Goal: Task Accomplishment & Management: Complete application form

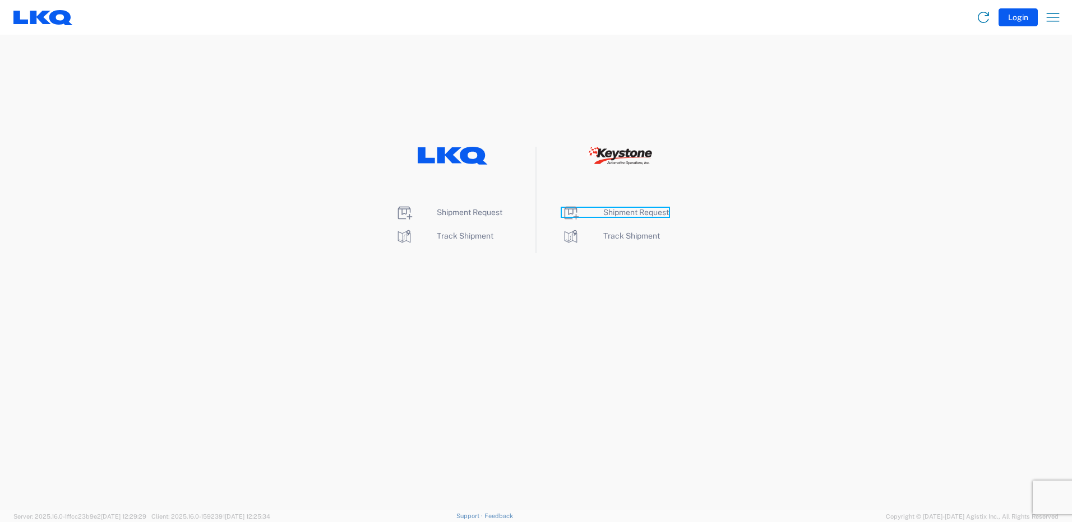
click at [638, 214] on span "Shipment Request" at bounding box center [636, 212] width 66 height 9
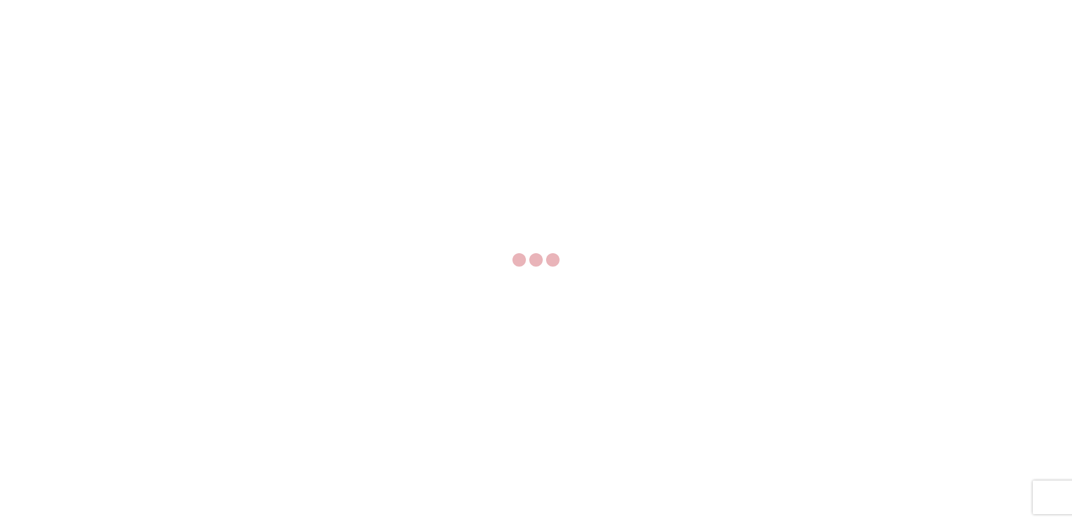
select select "FULL"
select select "LBS"
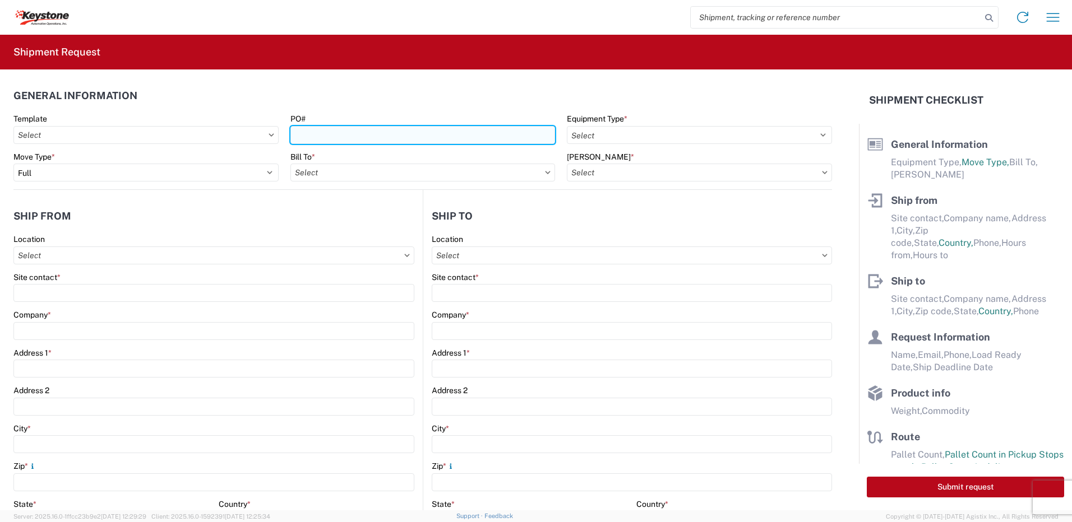
click at [325, 135] on input "PO#" at bounding box center [422, 135] width 265 height 18
type input "Mass [DATE]"
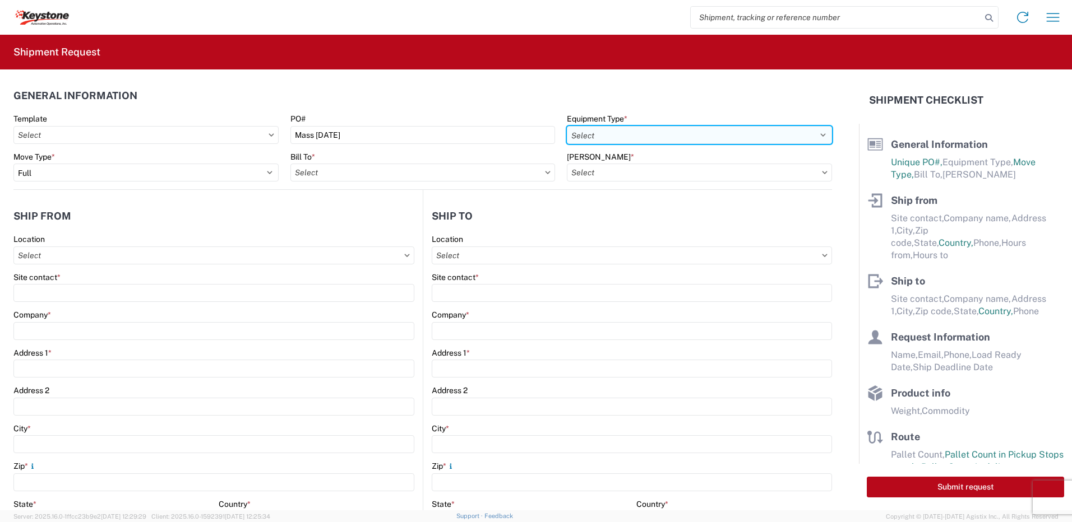
click at [606, 138] on select "Select 53’ Dry Van Flatbed Dropdeck (van) Lowboy (flatbed) Rail" at bounding box center [699, 135] width 265 height 18
select select "STDV"
click at [567, 126] on select "Select 53’ Dry Van Flatbed Dropdeck (van) Lowboy (flatbed) Rail" at bounding box center [699, 135] width 265 height 18
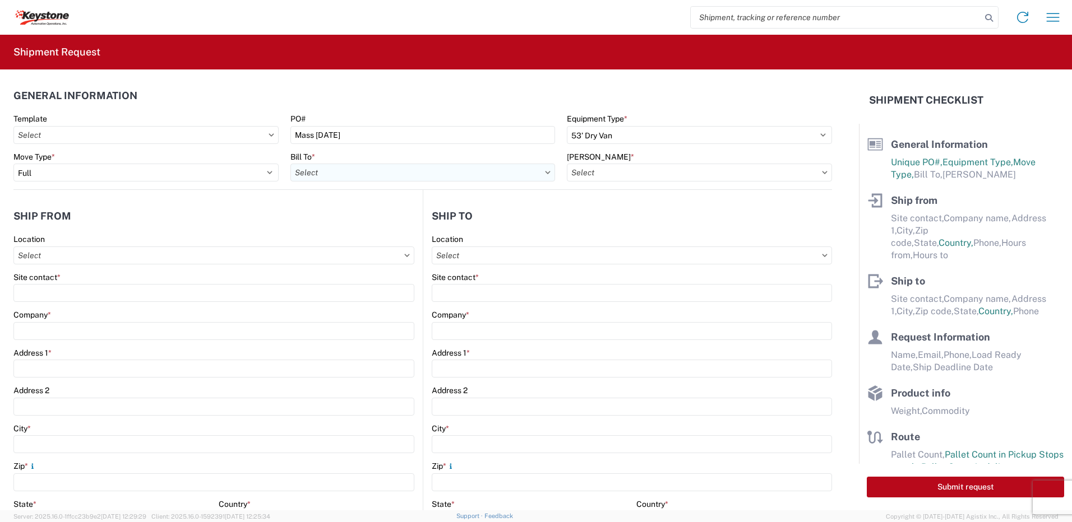
click at [415, 180] on input "Bill To *" at bounding box center [422, 173] width 265 height 18
type input "8401"
click at [373, 223] on div "8401 - [GEOGRAPHIC_DATA] - KAO Warehouse" at bounding box center [388, 223] width 196 height 18
type input "8401 - [GEOGRAPHIC_DATA] - KAO Warehouse"
click at [601, 174] on input "[PERSON_NAME] *" at bounding box center [699, 173] width 265 height 18
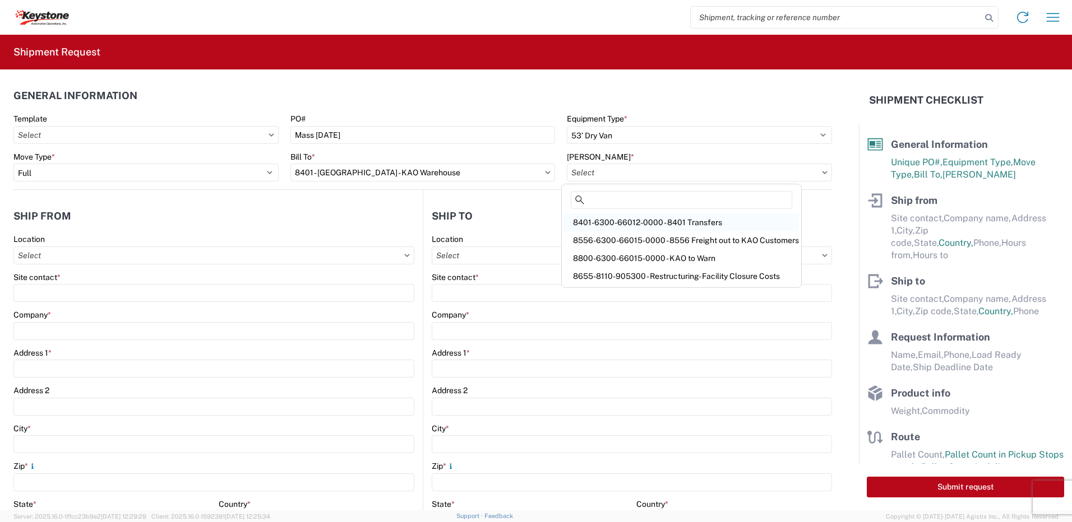
click at [641, 230] on div "8401-6300-66012-0000 - 8401 Transfers" at bounding box center [681, 223] width 235 height 18
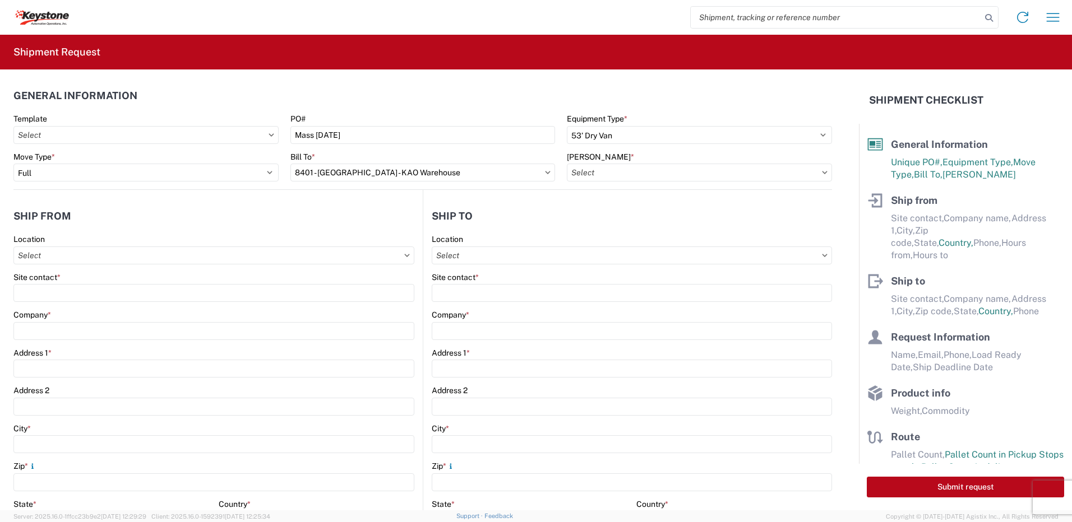
type input "8401-6300-66012-0000 - 8401 Transfers, 8401-6300-66012-0000 - 8401 Transfers"
click at [38, 256] on input "Location" at bounding box center [213, 256] width 401 height 18
type input "8401"
click at [63, 302] on div "8401 - [GEOGRAPHIC_DATA] - KAO Warehouse" at bounding box center [114, 306] width 196 height 18
type input "8401 - [GEOGRAPHIC_DATA] - KAO Warehouse"
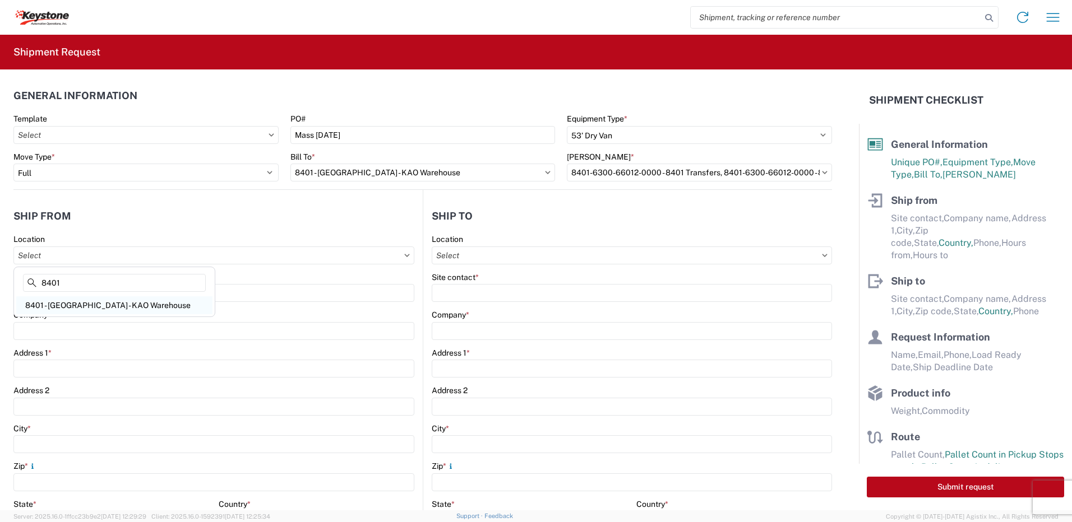
type input "KAO"
type input "[STREET_ADDRESS][PERSON_NAME]"
type input "[GEOGRAPHIC_DATA]"
type input "18643"
select select "PA"
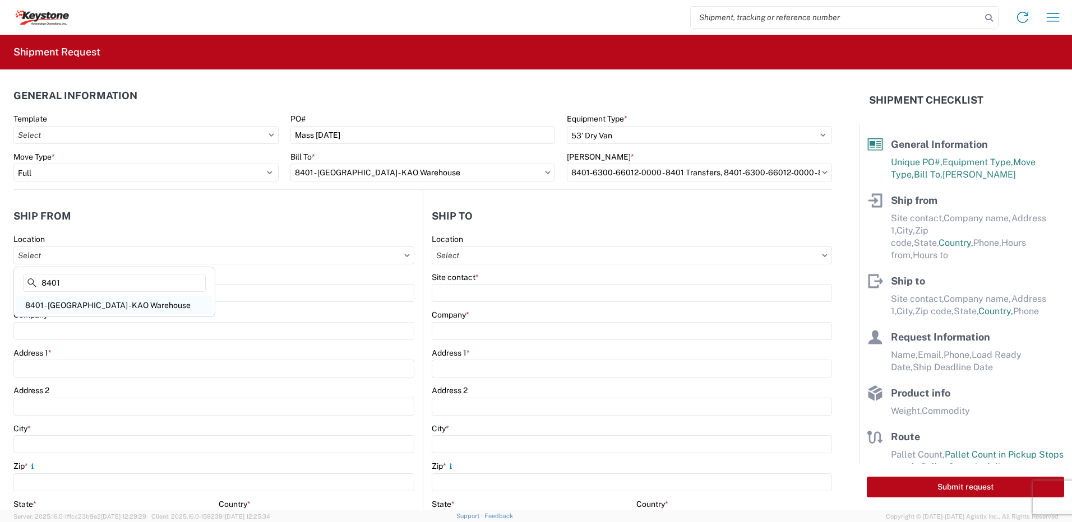
select select "US"
type input "07:00"
type input "17:00"
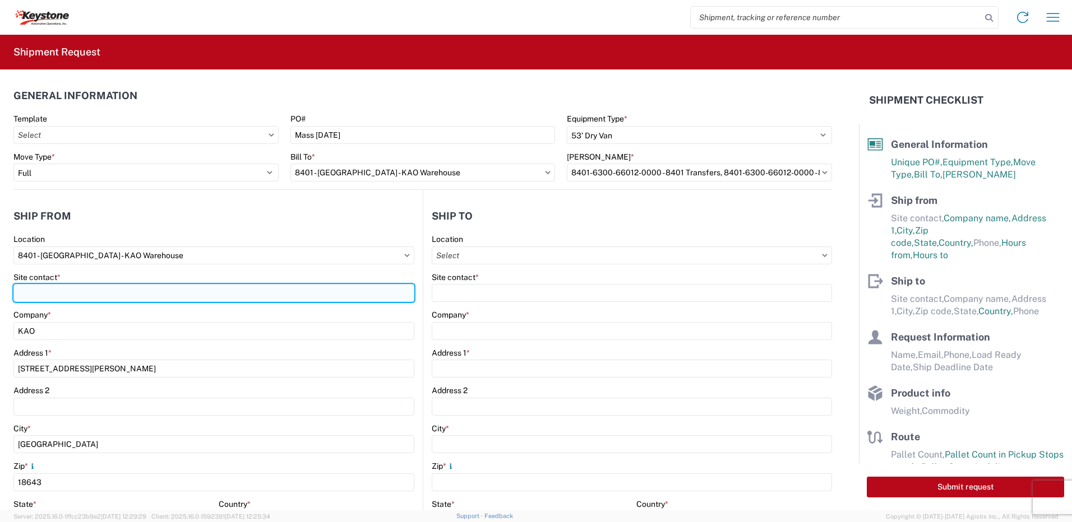
click at [63, 286] on input "Site contact *" at bounding box center [213, 293] width 401 height 18
type input "shipping"
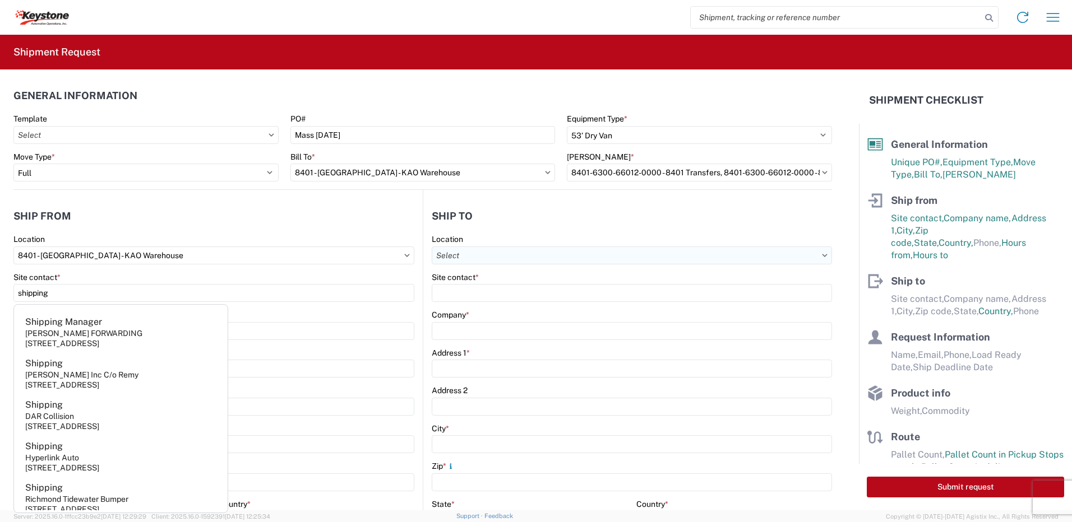
click at [474, 258] on input "Location" at bounding box center [632, 256] width 400 height 18
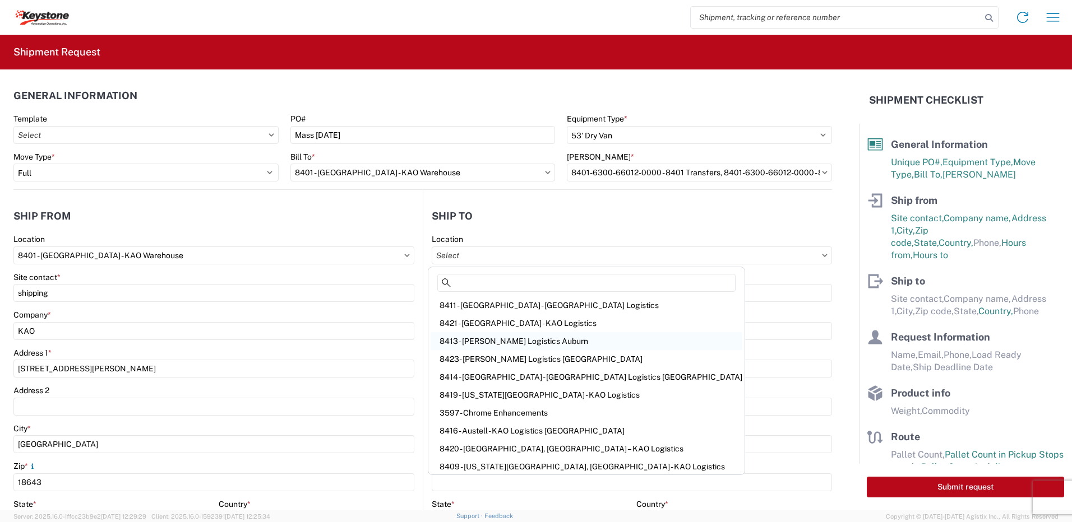
click at [494, 340] on div "8413 - [PERSON_NAME] Logistics Auburn" at bounding box center [587, 341] width 312 height 18
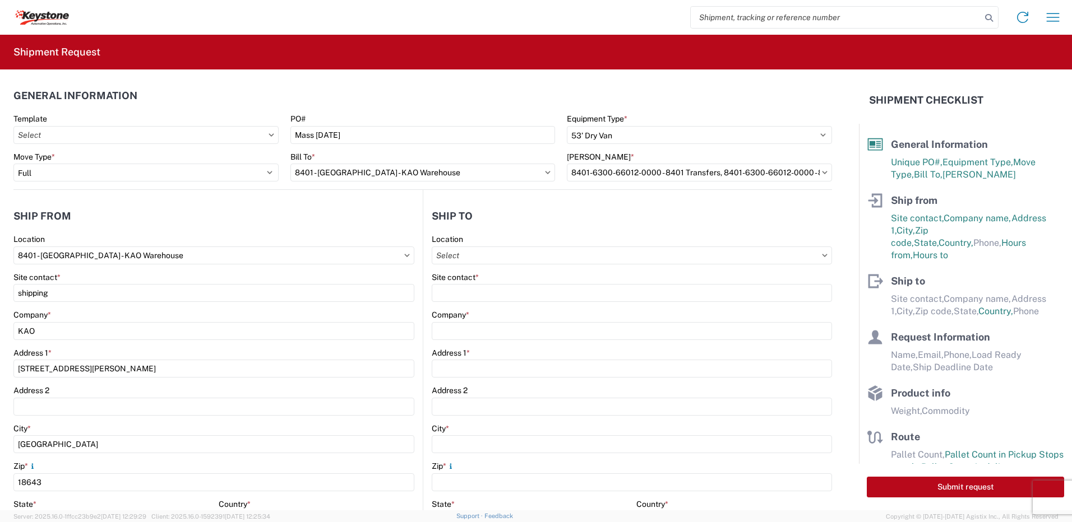
type input "8413 - [PERSON_NAME] Logistics Auburn"
type input "KAO"
type input "[STREET_ADDRESS]"
type input "Sterling"
type input "01564"
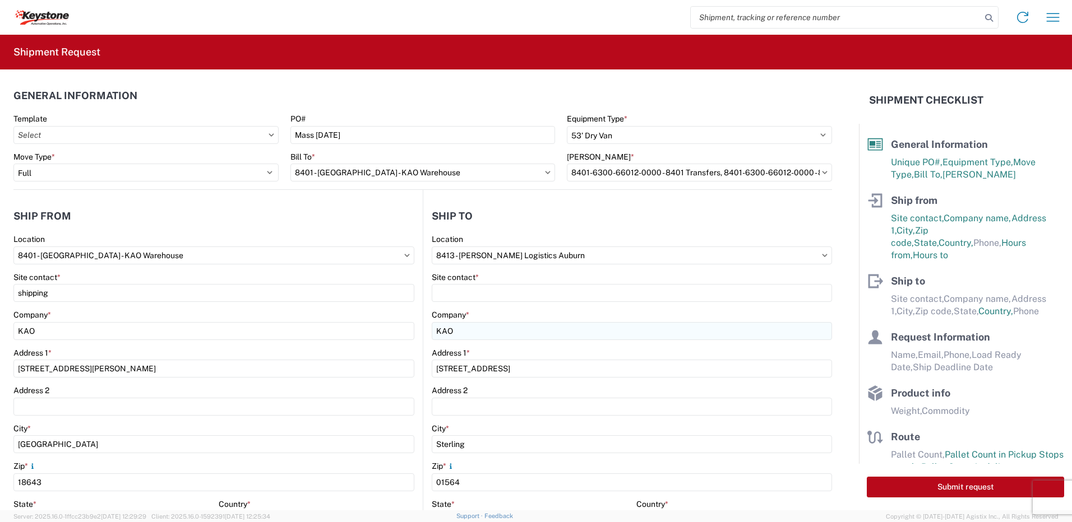
select select "US"
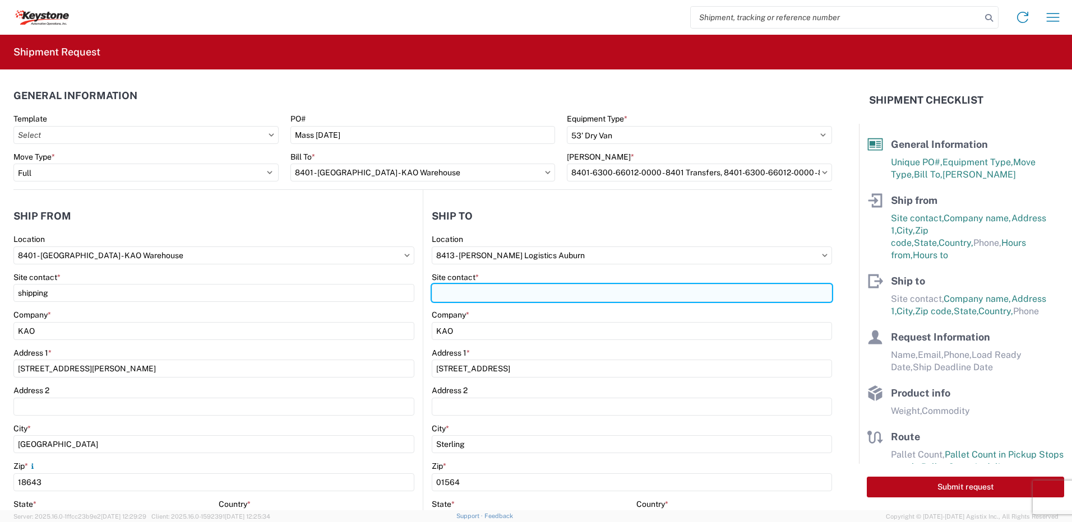
click at [468, 294] on input "Site contact *" at bounding box center [632, 293] width 400 height 18
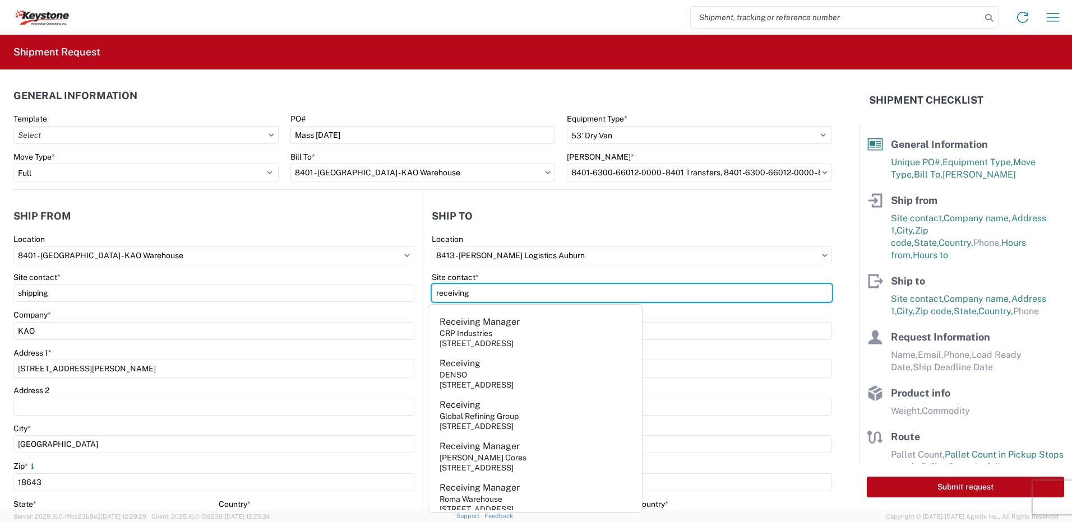
type input "receiving"
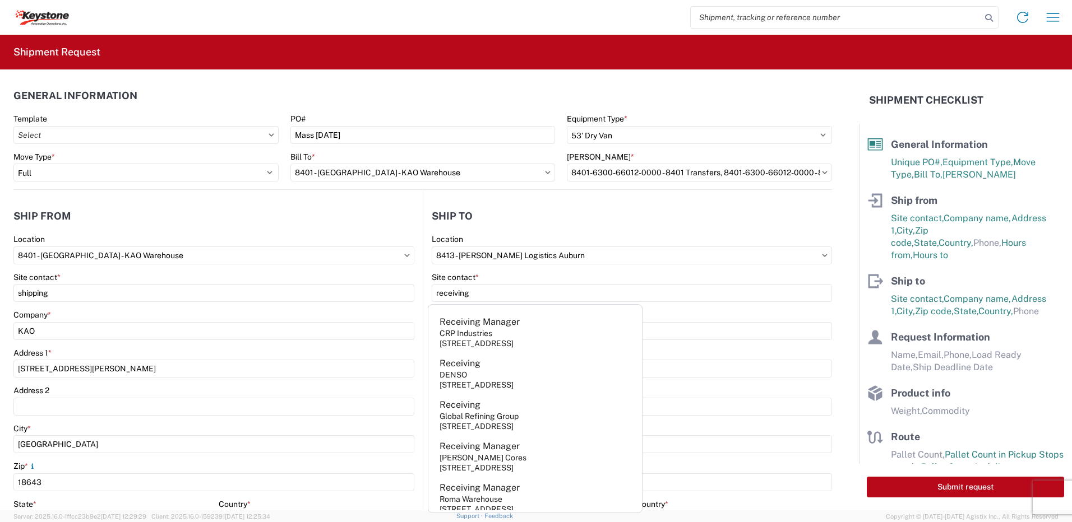
click at [506, 212] on header "Ship to" at bounding box center [627, 215] width 409 height 25
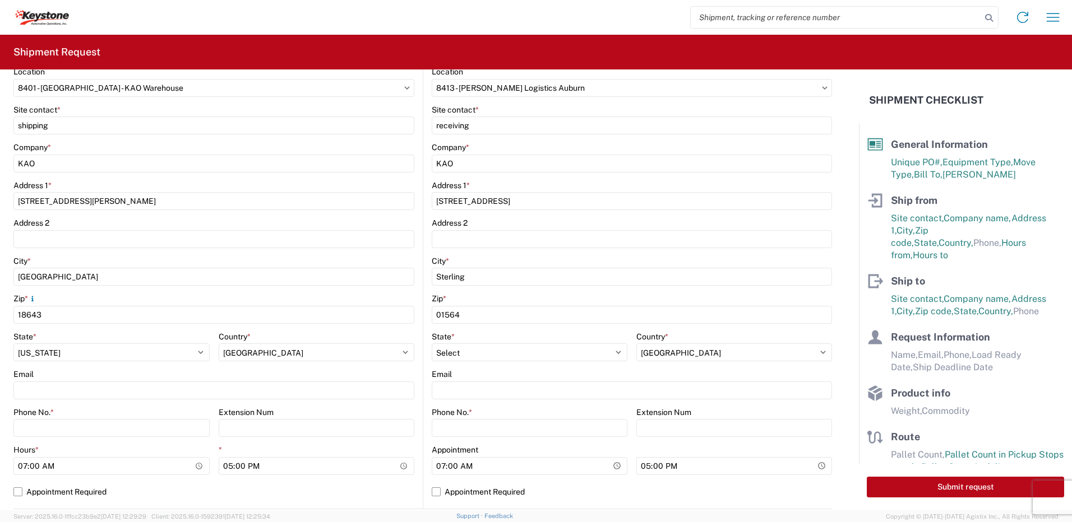
scroll to position [168, 0]
click at [49, 427] on input "Phone No. *" at bounding box center [111, 428] width 196 height 18
type input "5706554514"
click at [514, 424] on input "Phone No. *" at bounding box center [530, 428] width 196 height 18
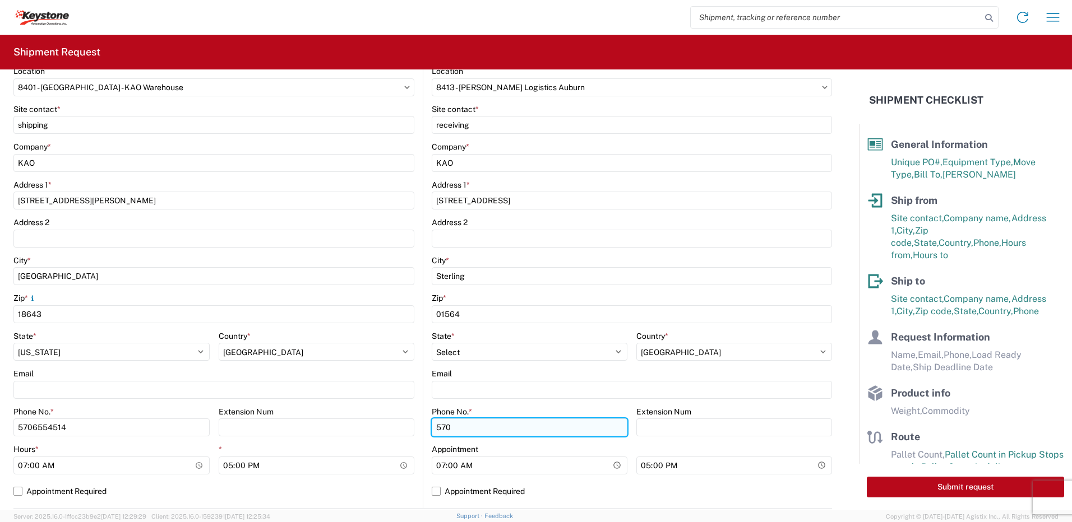
type input "5706554514"
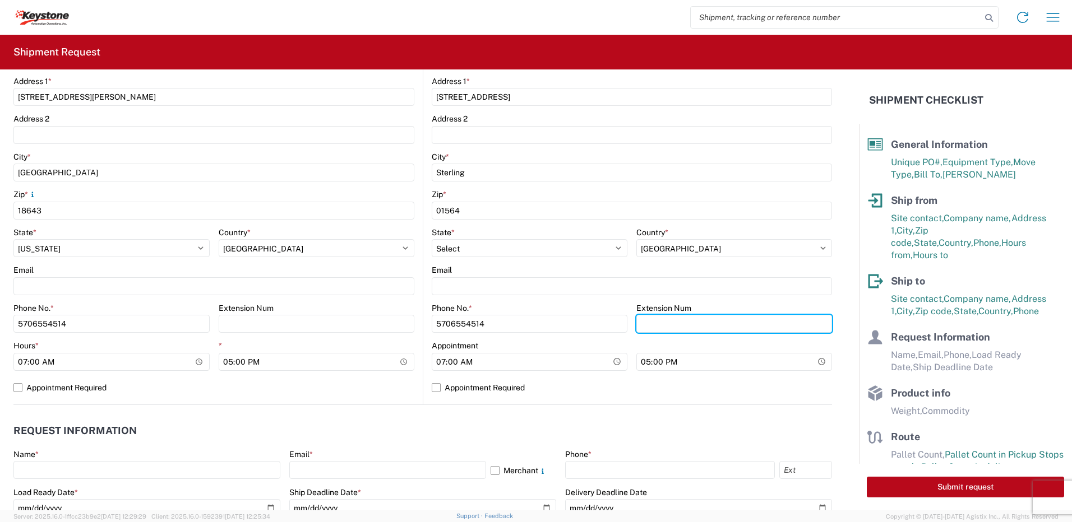
scroll to position [448, 0]
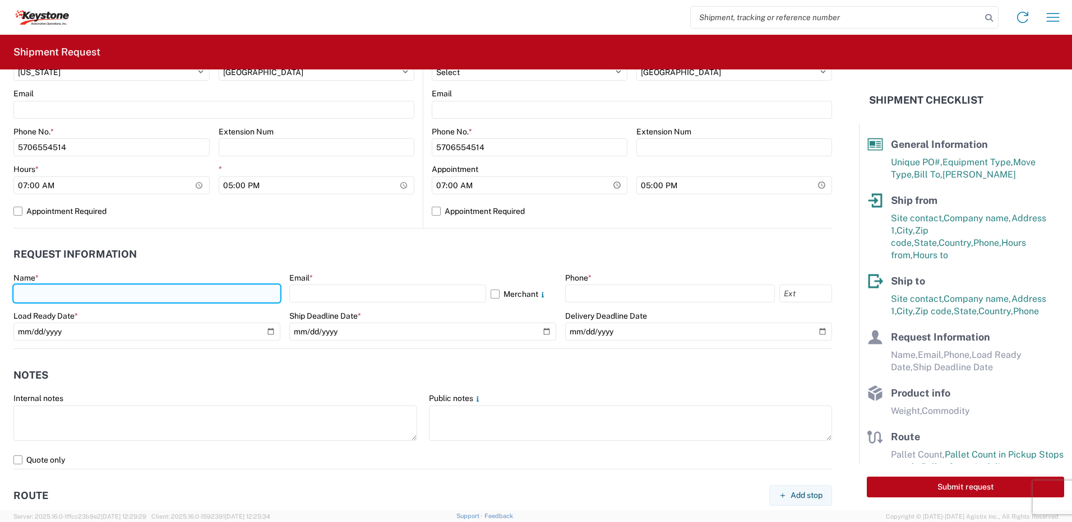
click at [47, 289] on input "text" at bounding box center [146, 294] width 267 height 18
type input "[PERSON_NAME]"
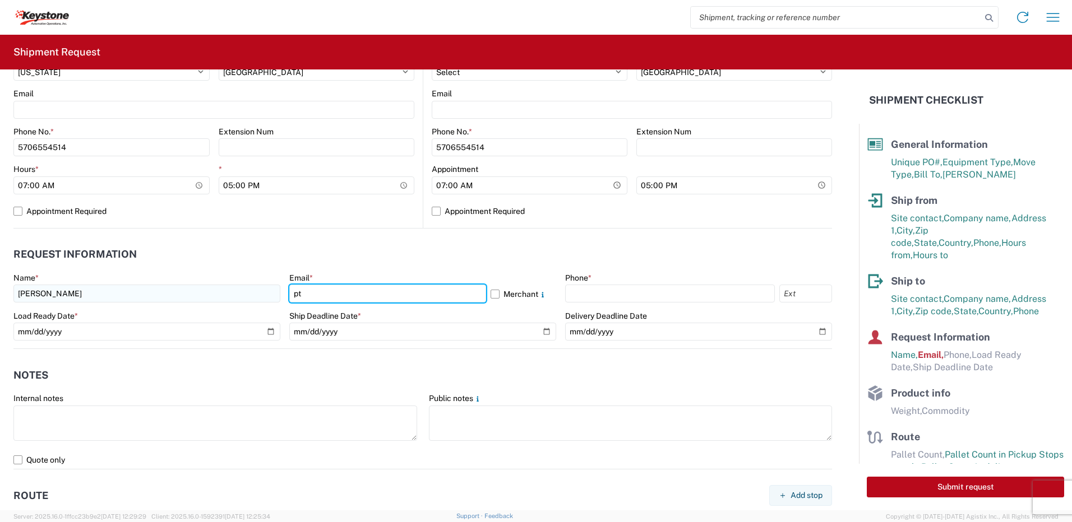
type input "[EMAIL_ADDRESS][DOMAIN_NAME]"
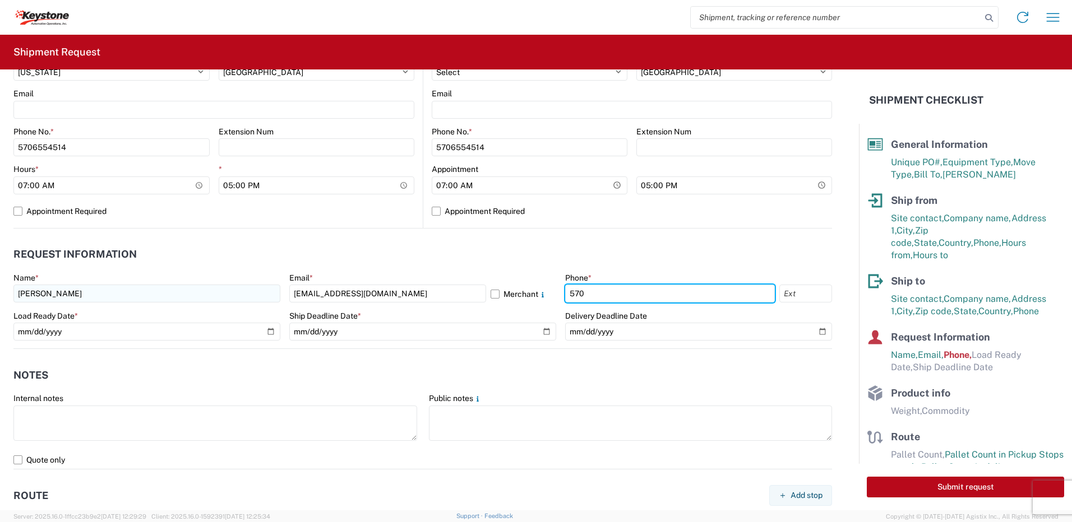
type input "5706554514"
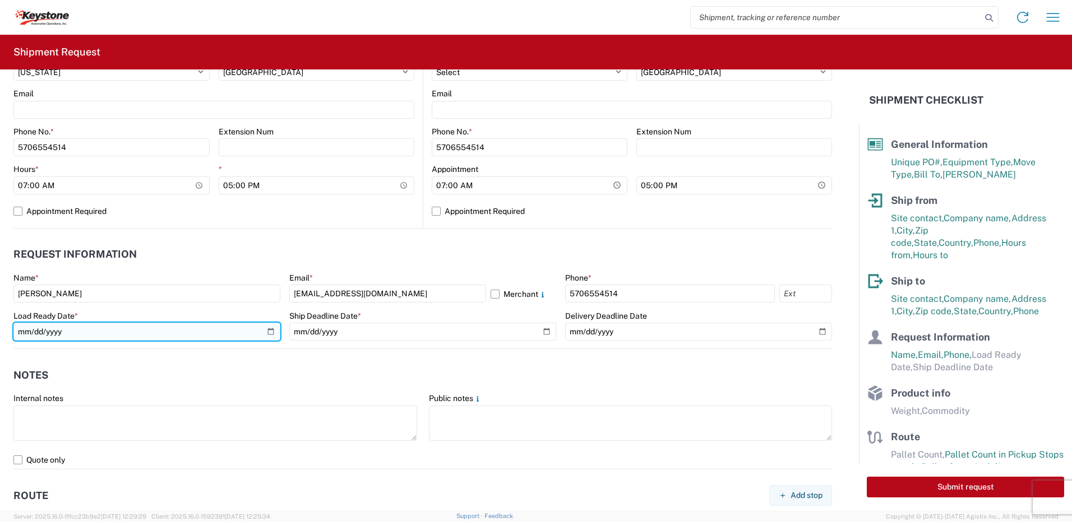
click at [269, 331] on input "date" at bounding box center [146, 332] width 267 height 18
type input "[DATE]"
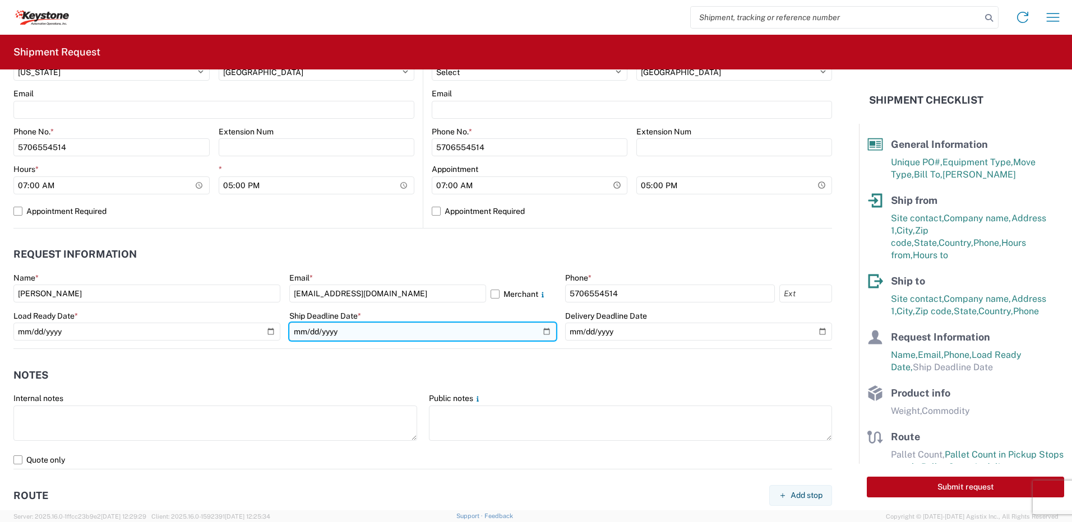
click at [541, 332] on input "date" at bounding box center [422, 332] width 267 height 18
type input "[DATE]"
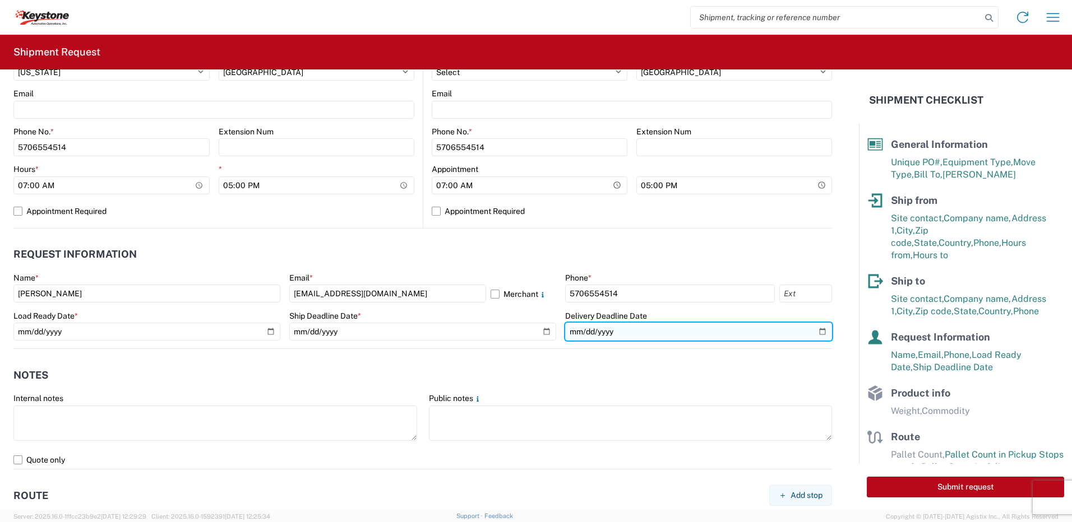
click at [815, 331] on input "date" at bounding box center [698, 332] width 267 height 18
type input "[DATE]"
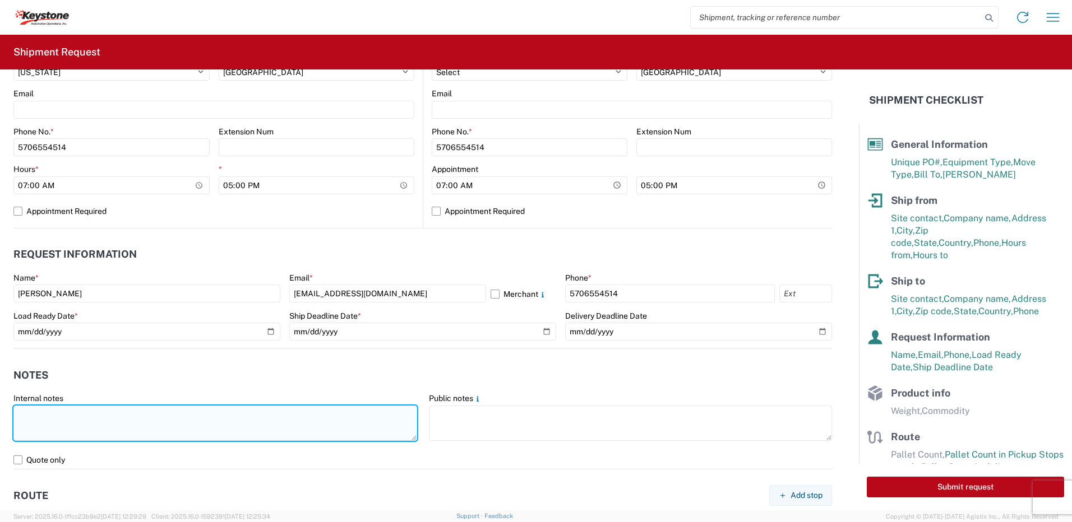
click at [123, 432] on textarea at bounding box center [215, 423] width 404 height 35
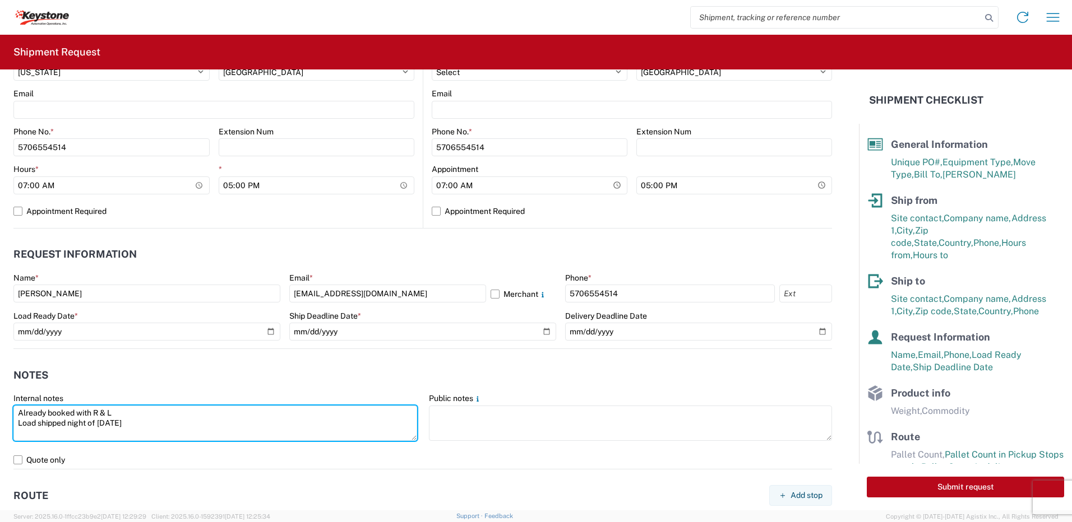
type textarea "Already booked with R & L Load shipped night of [DATE]"
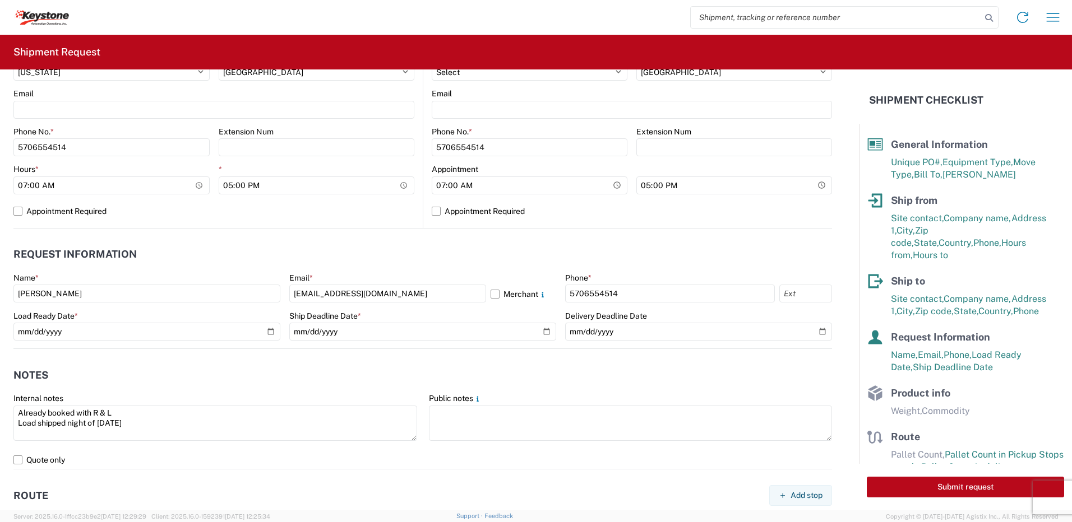
click at [150, 372] on header "Notes" at bounding box center [422, 375] width 818 height 25
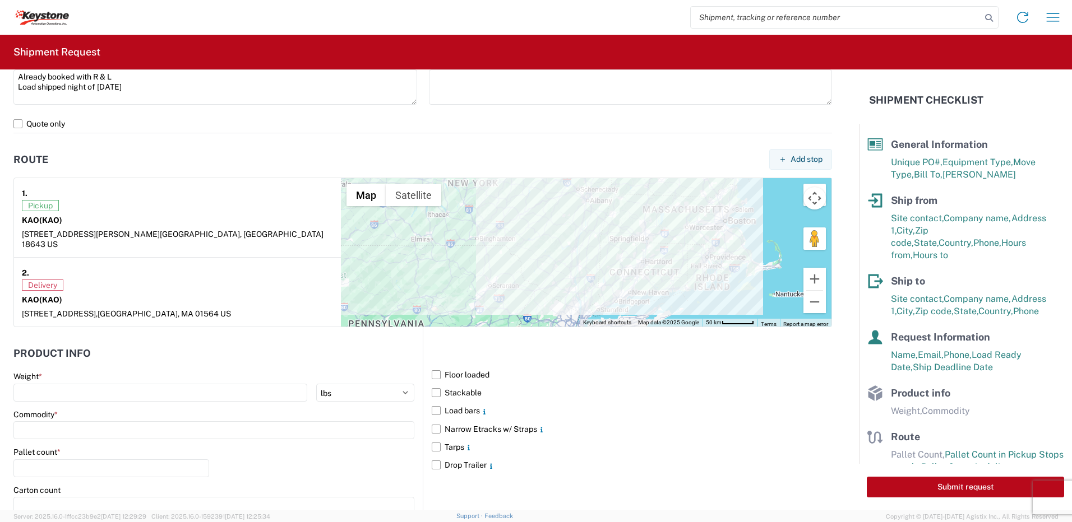
scroll to position [841, 0]
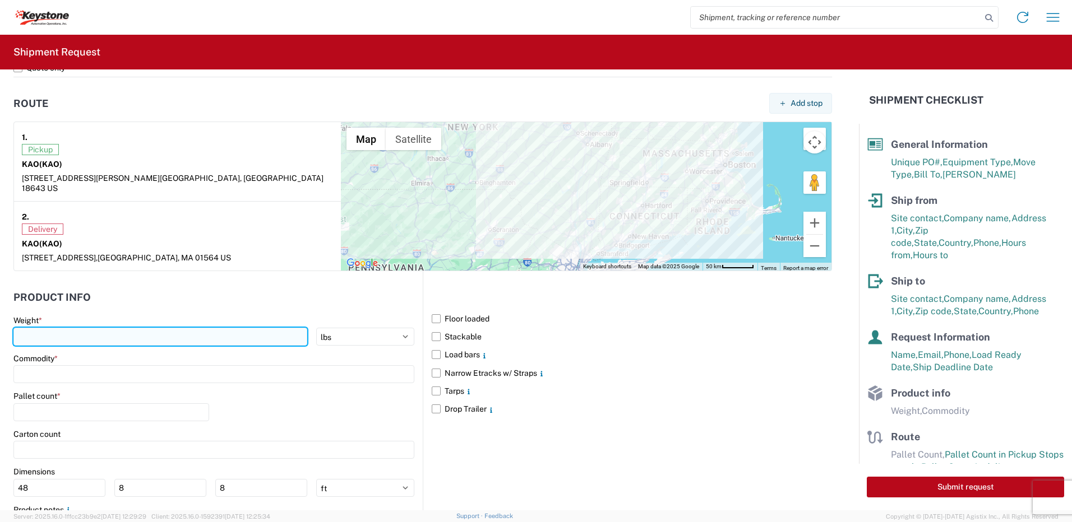
click at [56, 328] on input "number" at bounding box center [160, 337] width 294 height 18
type input "28000"
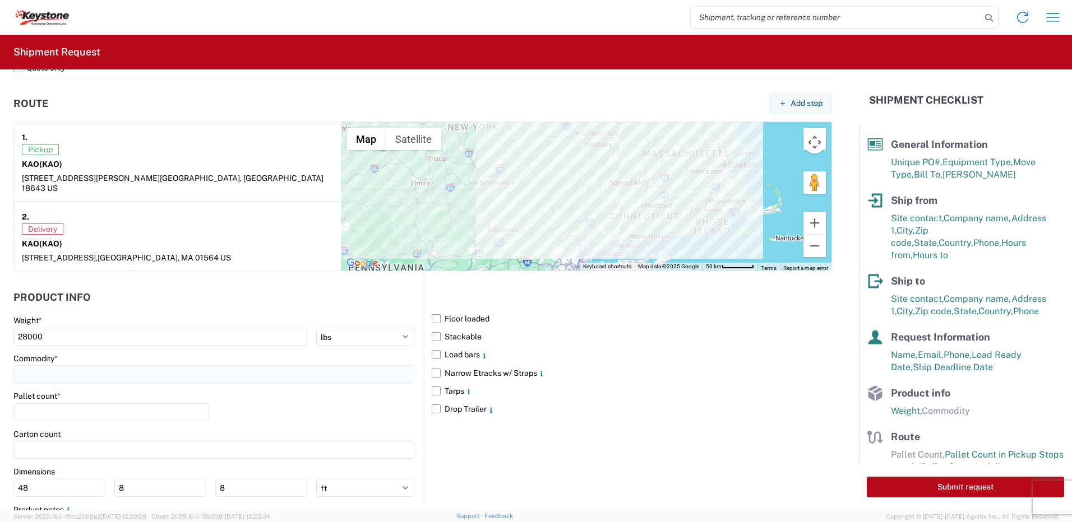
click at [63, 366] on input at bounding box center [213, 374] width 401 height 18
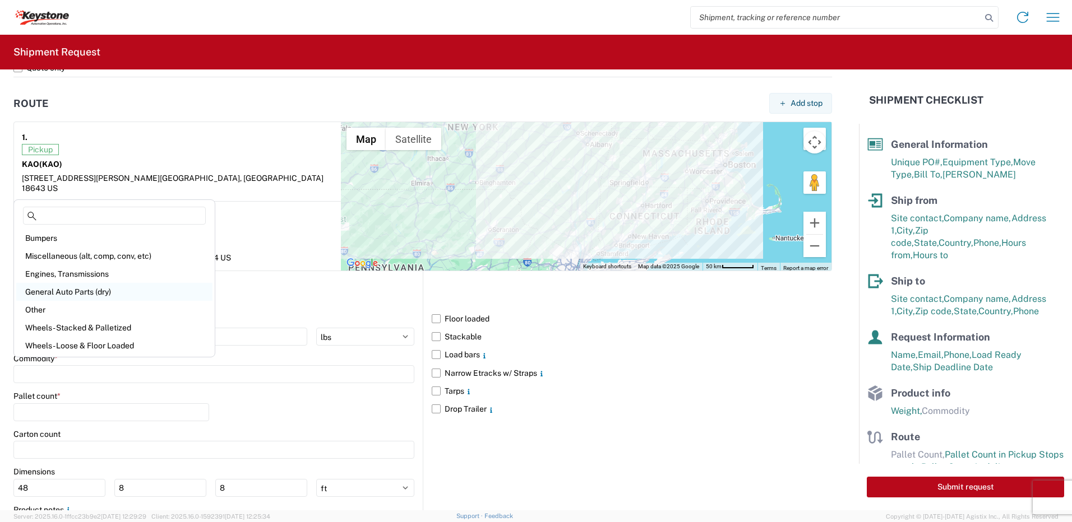
click at [108, 290] on div "General Auto Parts (dry)" at bounding box center [114, 292] width 196 height 18
type input "General Auto Parts (dry)"
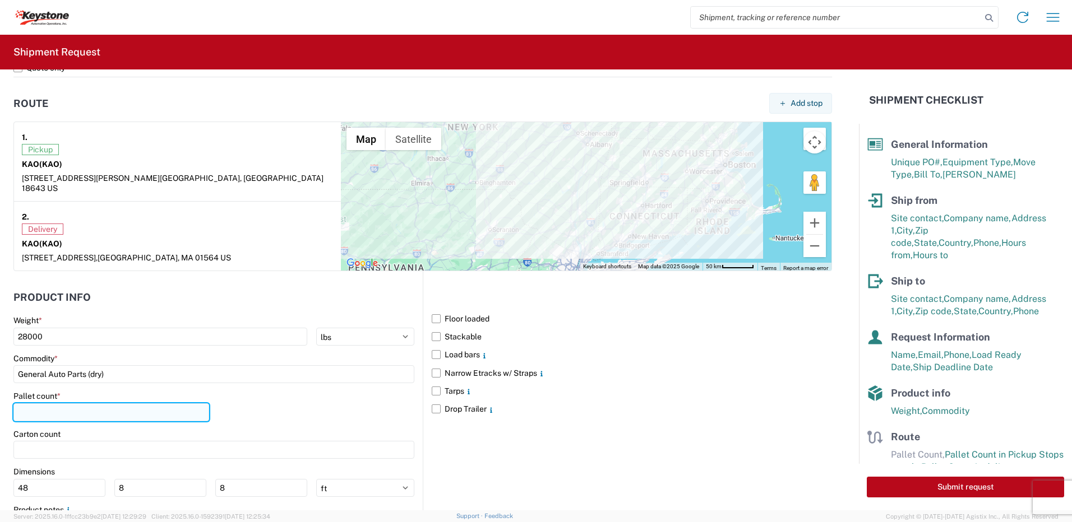
click at [54, 404] on input "number" at bounding box center [111, 413] width 196 height 18
type input "20"
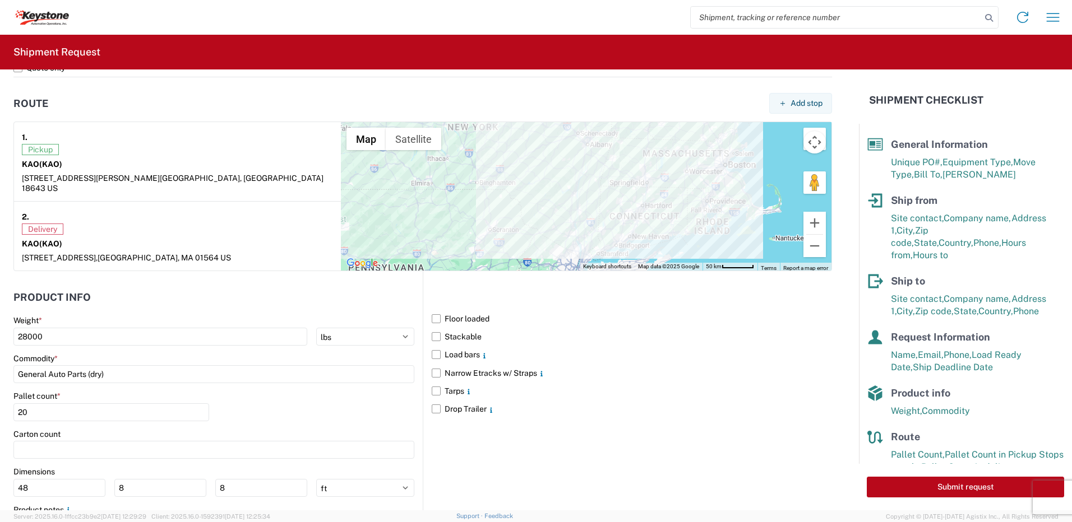
click at [297, 393] on div "Pallet count * 20" at bounding box center [213, 410] width 401 height 38
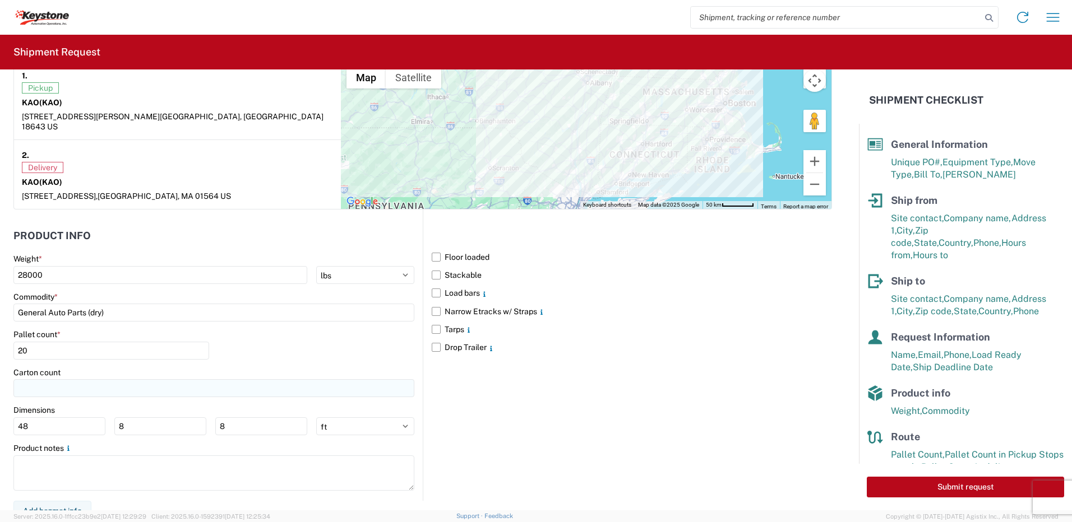
scroll to position [904, 0]
click at [980, 485] on button "Submit request" at bounding box center [965, 487] width 197 height 21
select select "US"
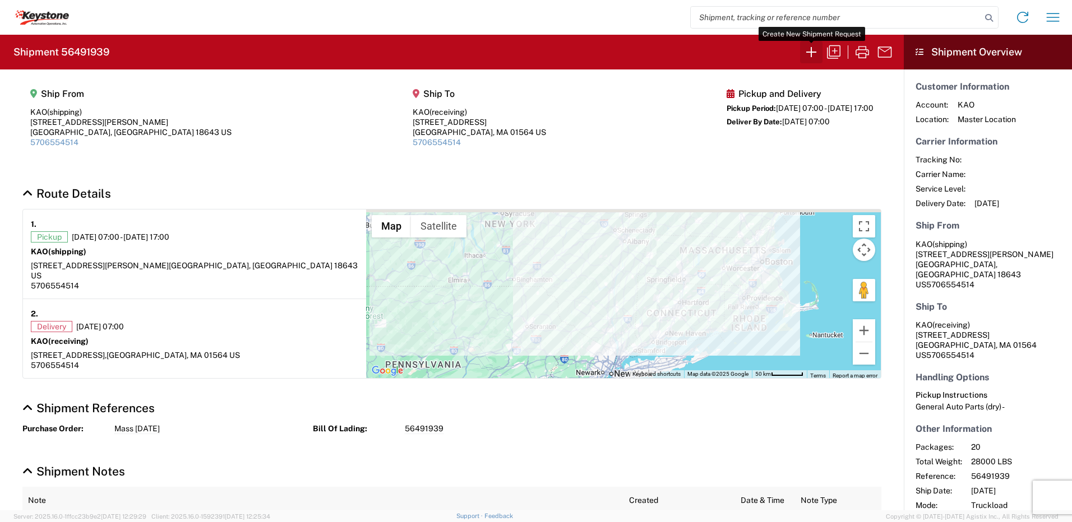
click at [809, 54] on icon "button" at bounding box center [811, 52] width 18 height 18
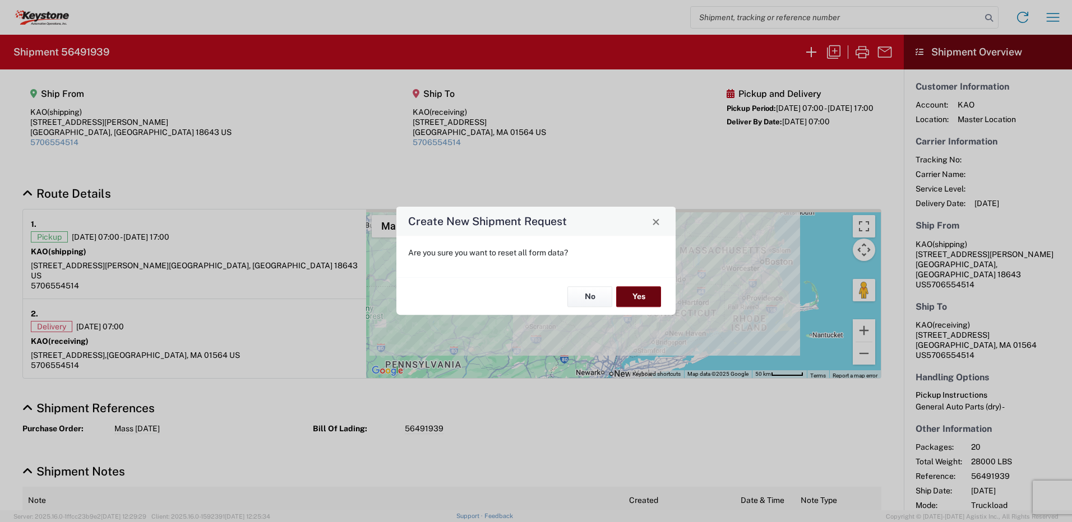
click at [631, 298] on button "Yes" at bounding box center [638, 296] width 45 height 21
select select "FULL"
select select "US"
select select "LBS"
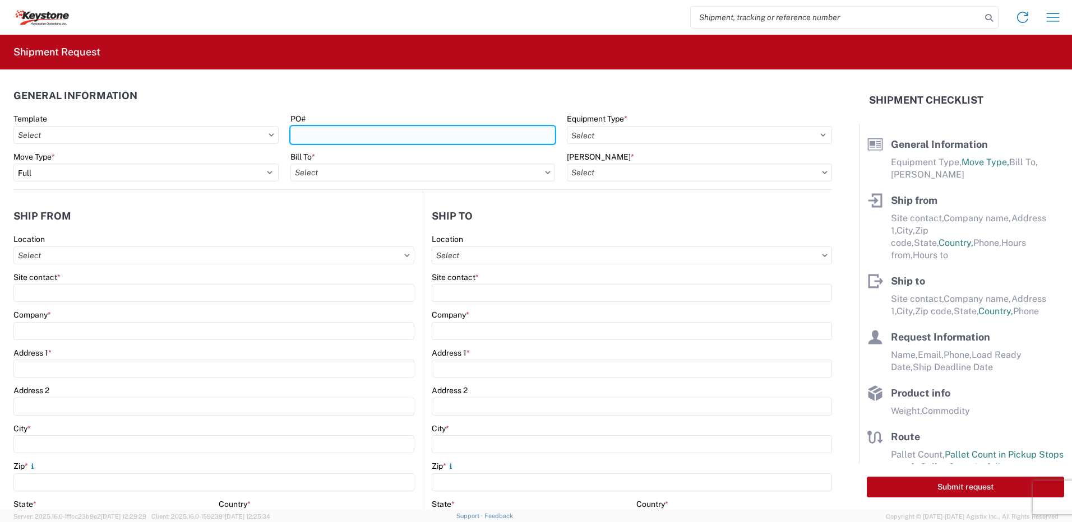
click at [321, 133] on input "PO#" at bounding box center [422, 135] width 265 height 18
type input "West Deptford [DATE]"
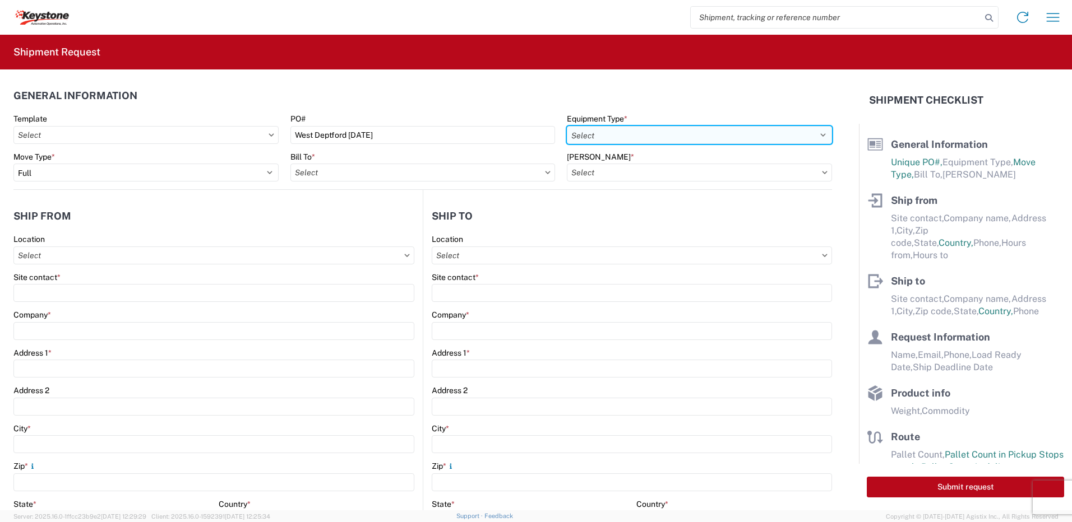
click at [617, 133] on select "Select 53’ Dry Van Flatbed Dropdeck (van) Lowboy (flatbed) Rail" at bounding box center [699, 135] width 265 height 18
select select "STDV"
click at [567, 126] on select "Select 53’ Dry Van Flatbed Dropdeck (van) Lowboy (flatbed) Rail" at bounding box center [699, 135] width 265 height 18
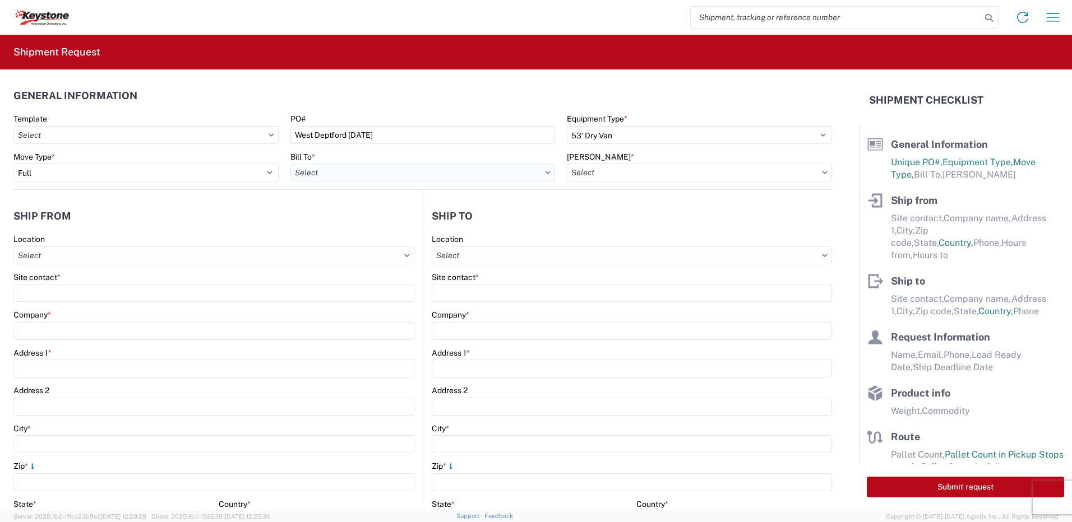
click at [425, 174] on input "Bill To *" at bounding box center [422, 173] width 265 height 18
type input "8432"
click at [367, 227] on div "8432 - KAO Logistics - [GEOGRAPHIC_DATA], [GEOGRAPHIC_DATA], [GEOGRAPHIC_DATA]" at bounding box center [457, 223] width 335 height 18
type input "8432 - KAO Logistics - [GEOGRAPHIC_DATA], [GEOGRAPHIC_DATA], [GEOGRAPHIC_DATA]"
click at [662, 175] on input "[PERSON_NAME] *" at bounding box center [699, 173] width 265 height 18
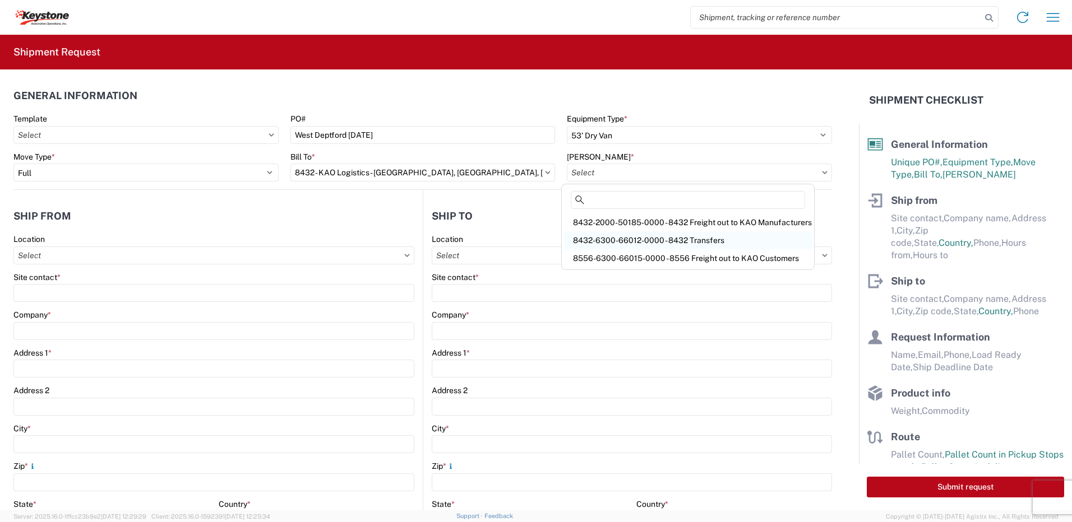
click at [654, 237] on div "8432-6300-66012-0000 - 8432 Transfers" at bounding box center [688, 241] width 248 height 18
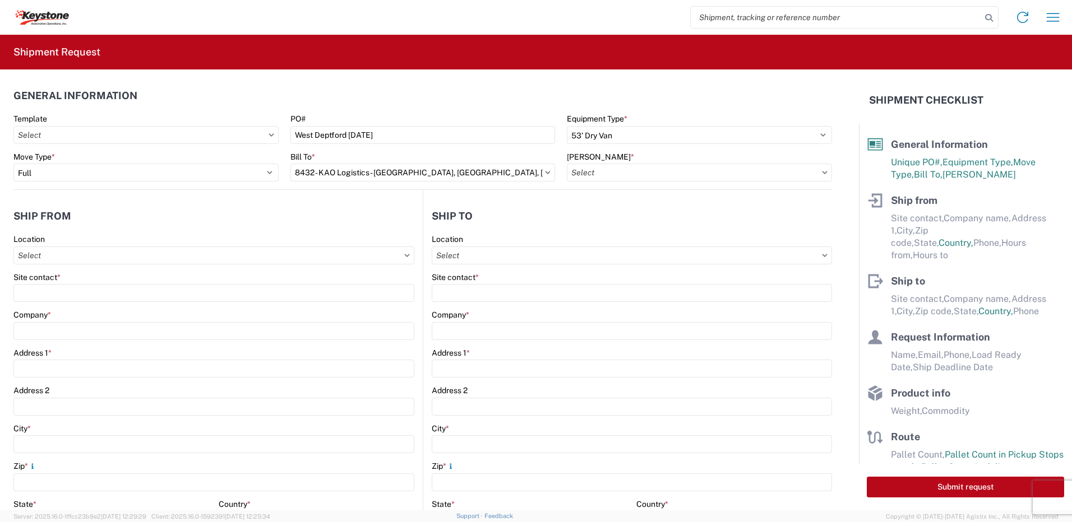
type input "8432-6300-66012-0000 - 8432 Transfers, 8432-6300-66012-0000 - 8432 Transfers"
click at [143, 255] on input "Location" at bounding box center [213, 256] width 401 height 18
type input "8401"
click at [95, 306] on div "8401 - [GEOGRAPHIC_DATA] - KAO Warehouse" at bounding box center [114, 306] width 196 height 18
type input "8401 - [GEOGRAPHIC_DATA] - KAO Warehouse"
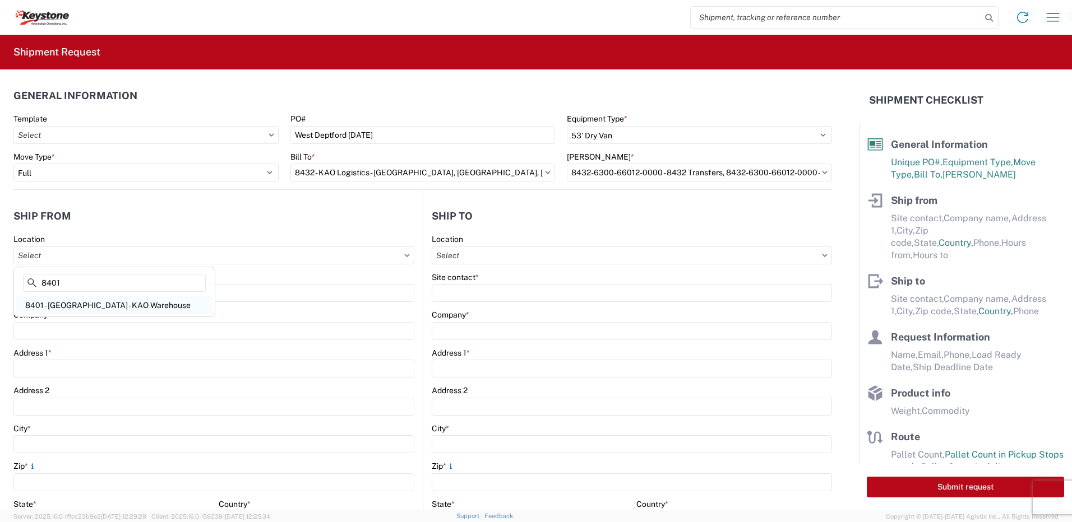
type input "KAO"
type input "[STREET_ADDRESS][PERSON_NAME]"
type input "[GEOGRAPHIC_DATA]"
type input "18643"
select select "PA"
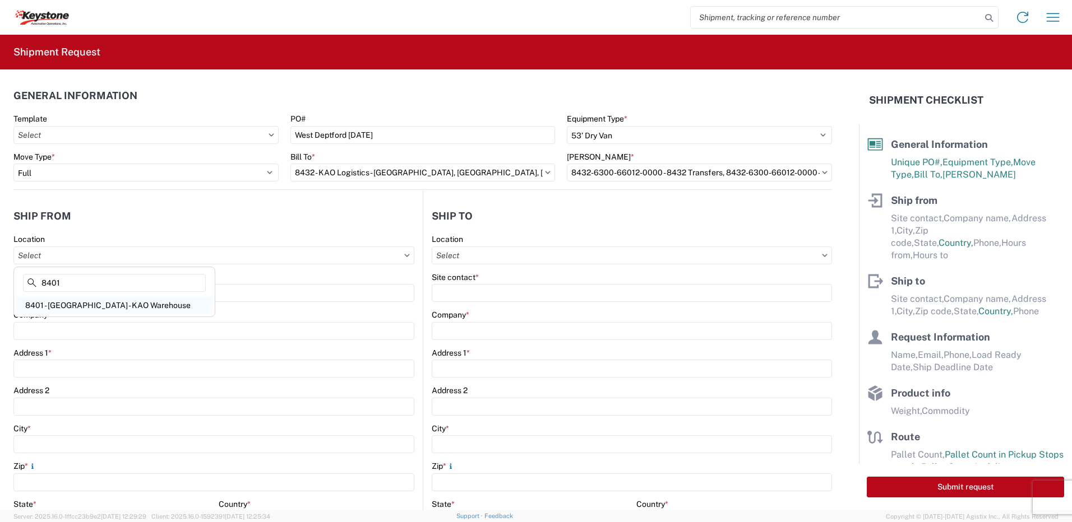
type input "07:00"
type input "17:00"
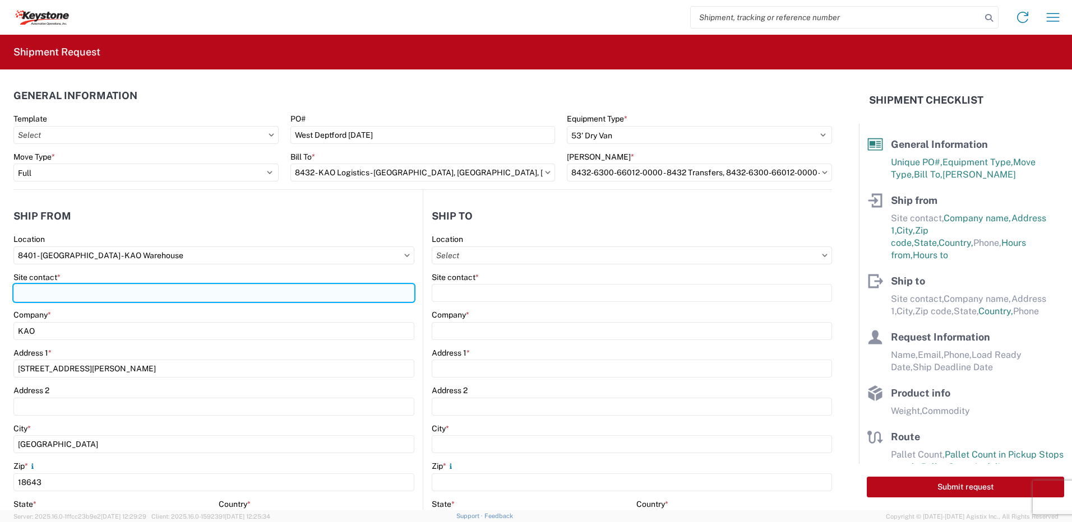
click at [50, 287] on input "Site contact *" at bounding box center [213, 293] width 401 height 18
type input "shipping"
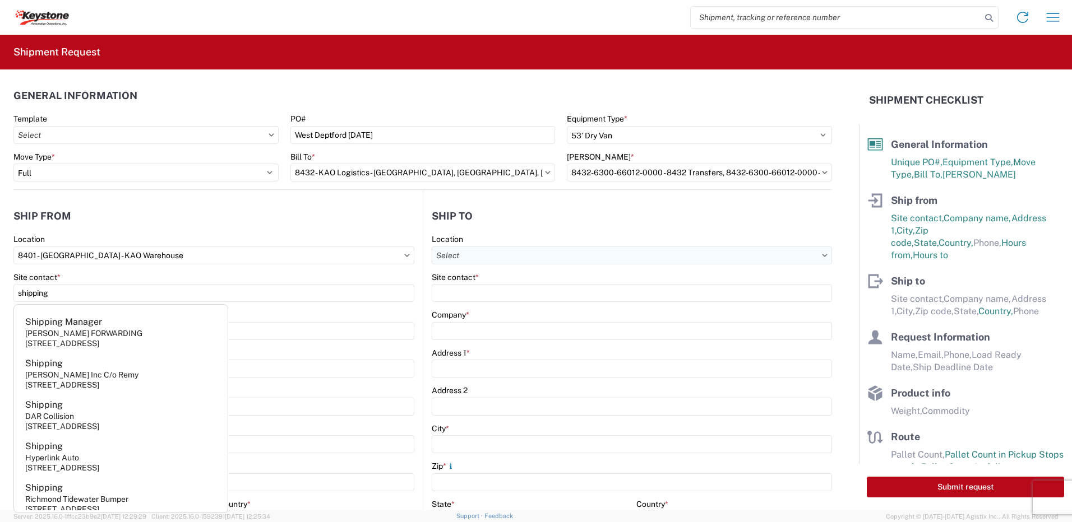
click at [456, 257] on input "Location" at bounding box center [632, 256] width 400 height 18
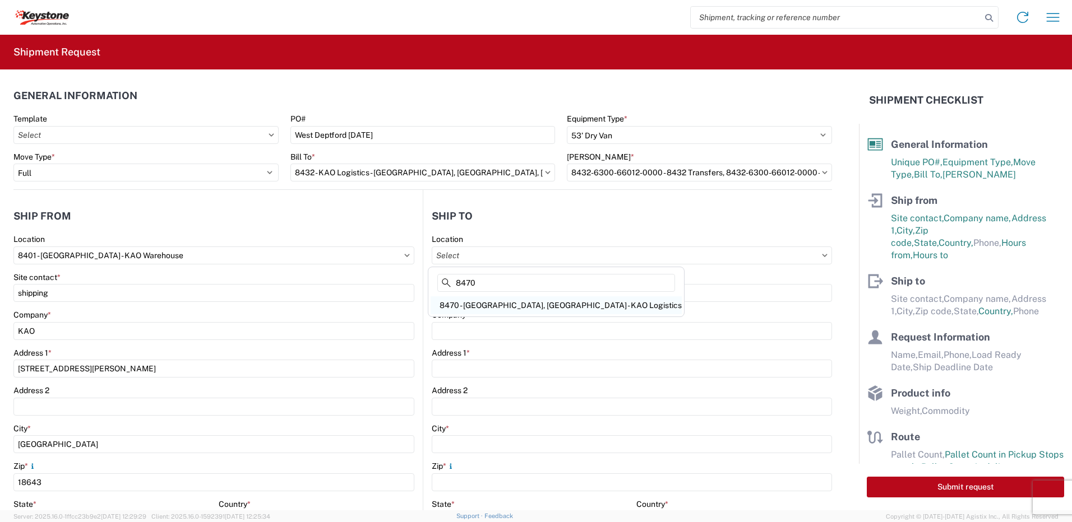
type input "8470"
click at [500, 306] on div "8470 - [GEOGRAPHIC_DATA], [GEOGRAPHIC_DATA] - KAO Logistics" at bounding box center [556, 306] width 251 height 18
type input "8470 - [GEOGRAPHIC_DATA], [GEOGRAPHIC_DATA] - KAO Logistics"
type input "KAO"
type input "[STREET_ADDRESS]"
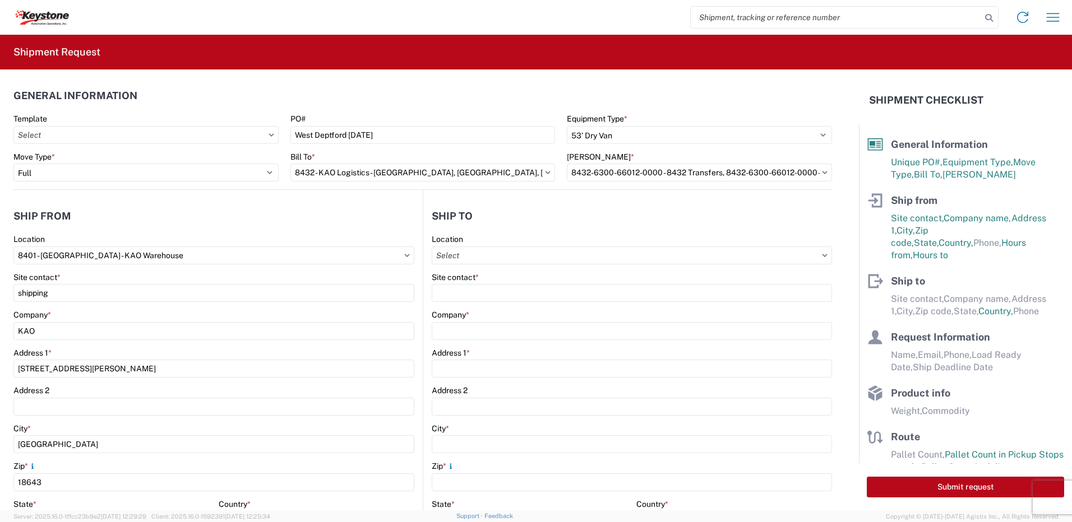
type input "West Deptford"
type input "08086"
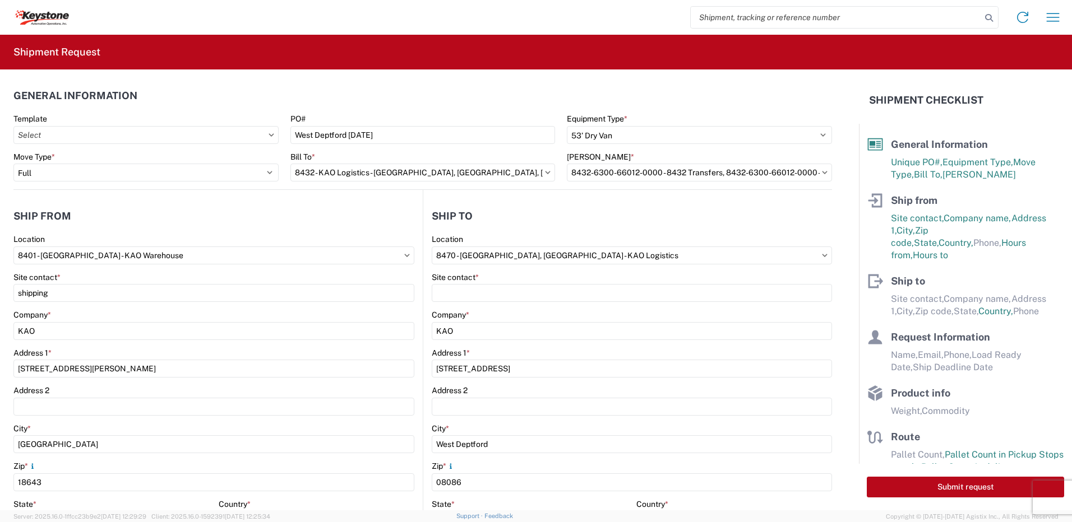
select select "US"
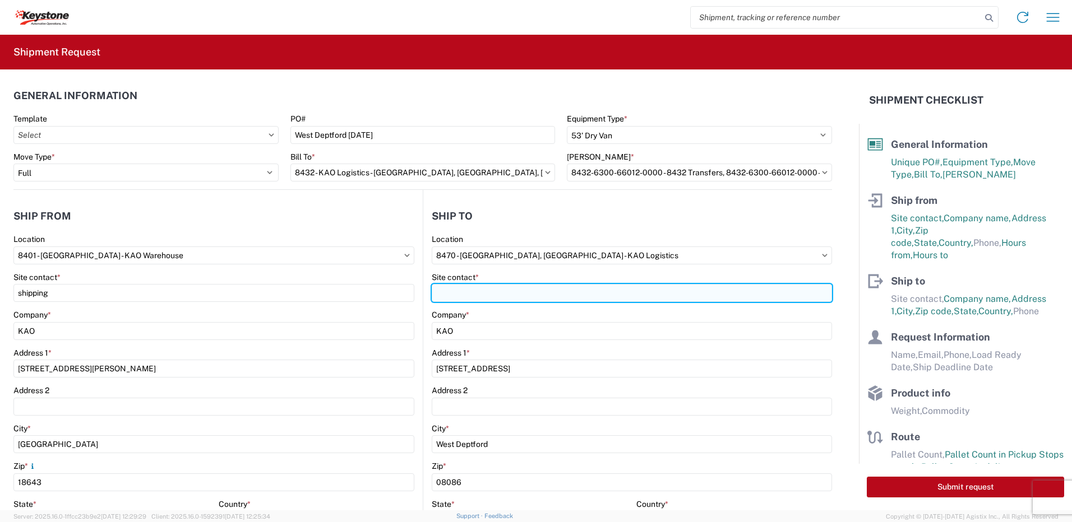
click at [480, 296] on input "Site contact *" at bounding box center [632, 293] width 400 height 18
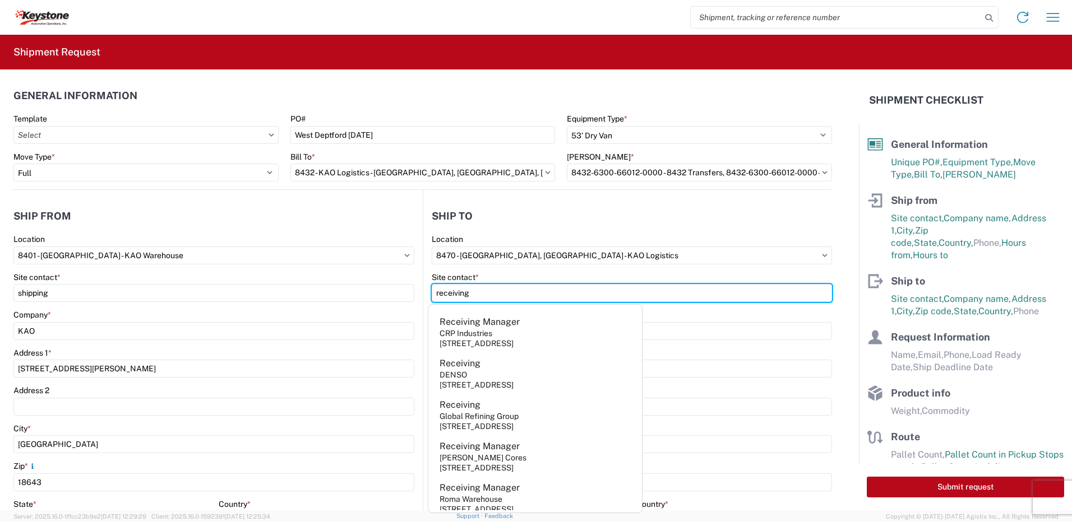
type input "receiving"
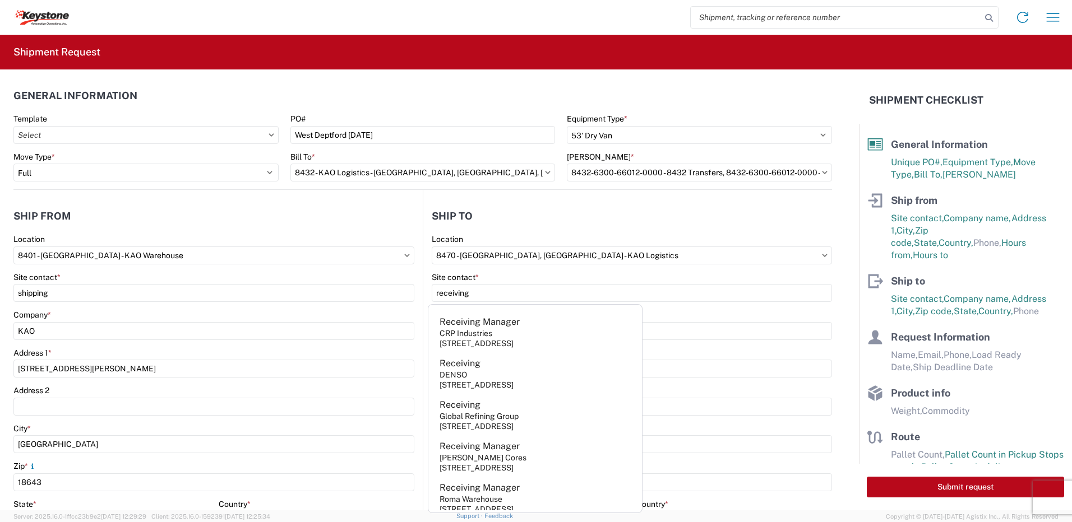
click at [522, 211] on header "Ship to" at bounding box center [627, 215] width 409 height 25
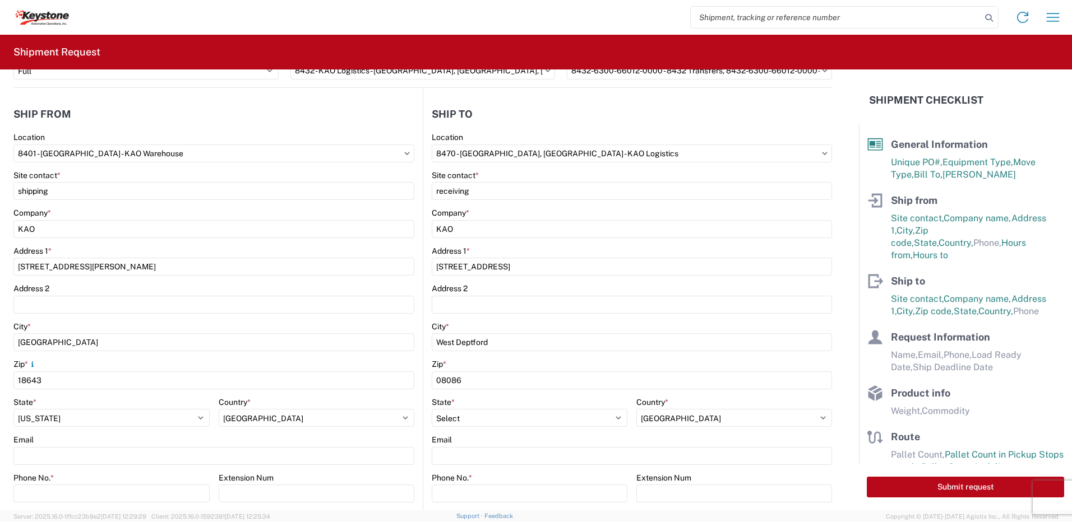
scroll to position [280, 0]
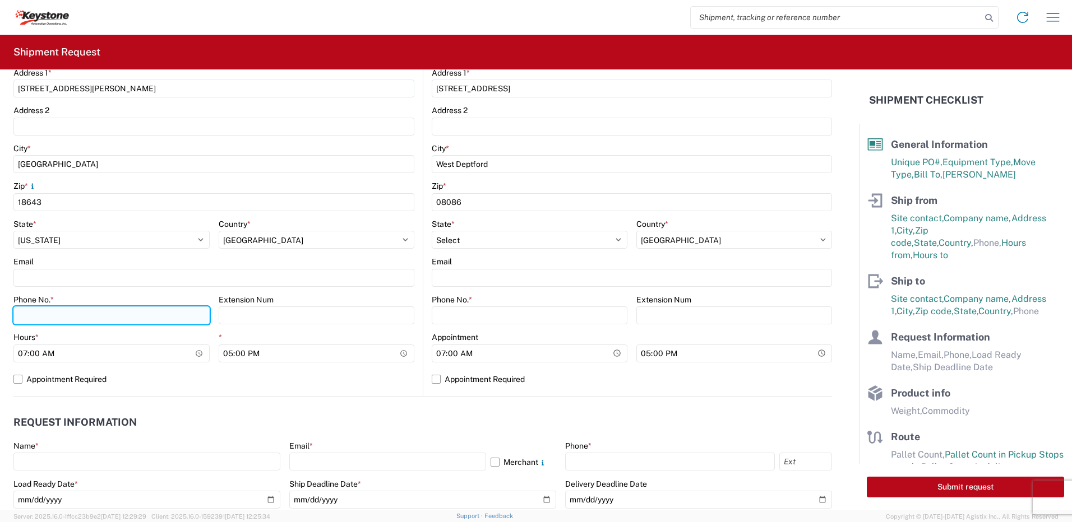
click at [71, 318] on input "Phone No. *" at bounding box center [111, 316] width 196 height 18
type input "5706554514"
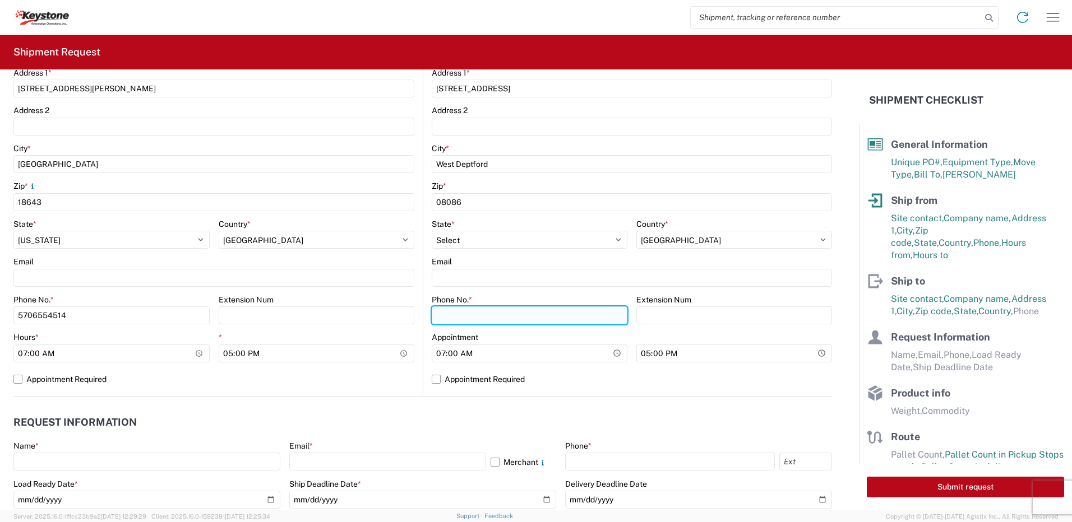
click at [567, 317] on input "Phone No. *" at bounding box center [530, 316] width 196 height 18
type input "5706554514"
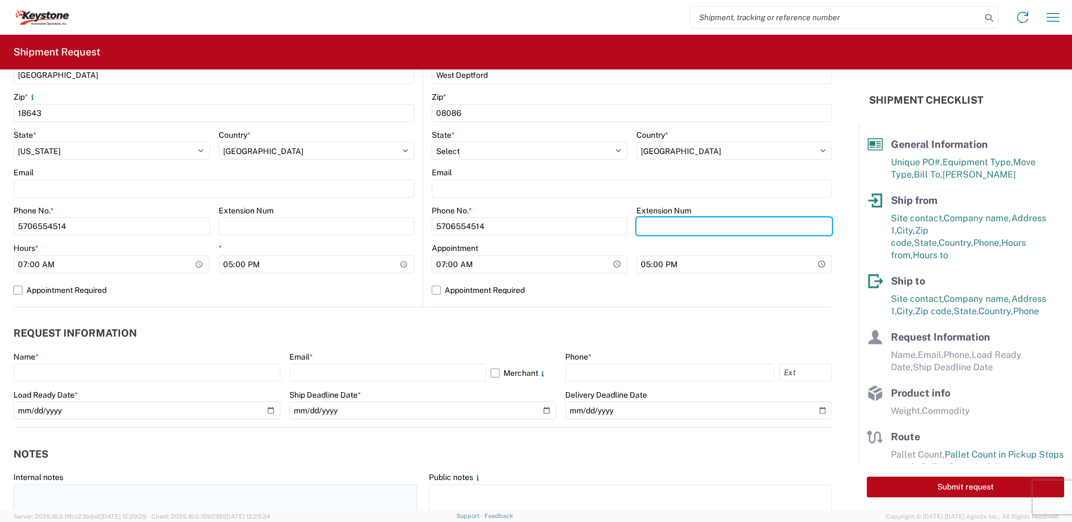
scroll to position [505, 0]
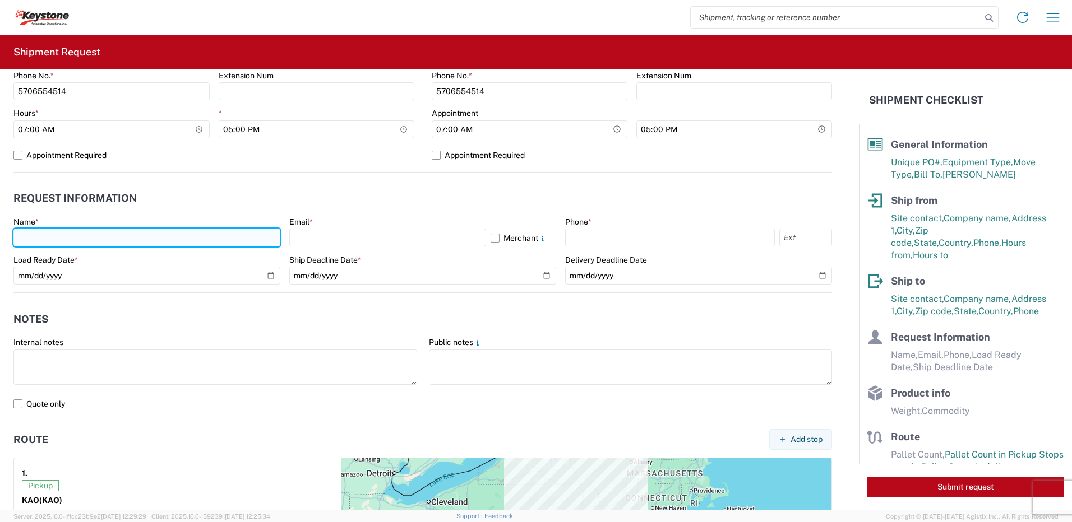
click at [54, 242] on input "text" at bounding box center [146, 238] width 267 height 18
type input "[PERSON_NAME]"
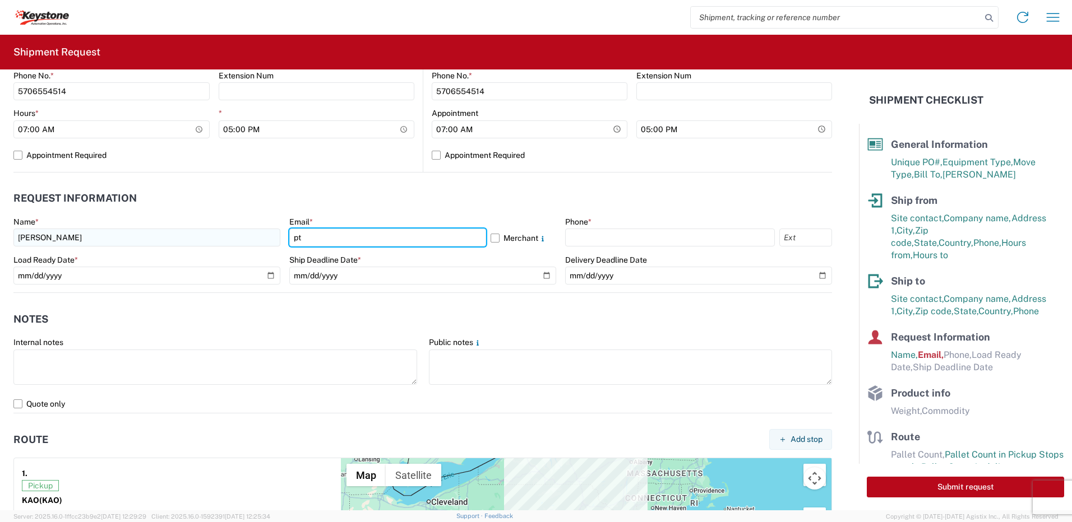
type input "[EMAIL_ADDRESS][DOMAIN_NAME]"
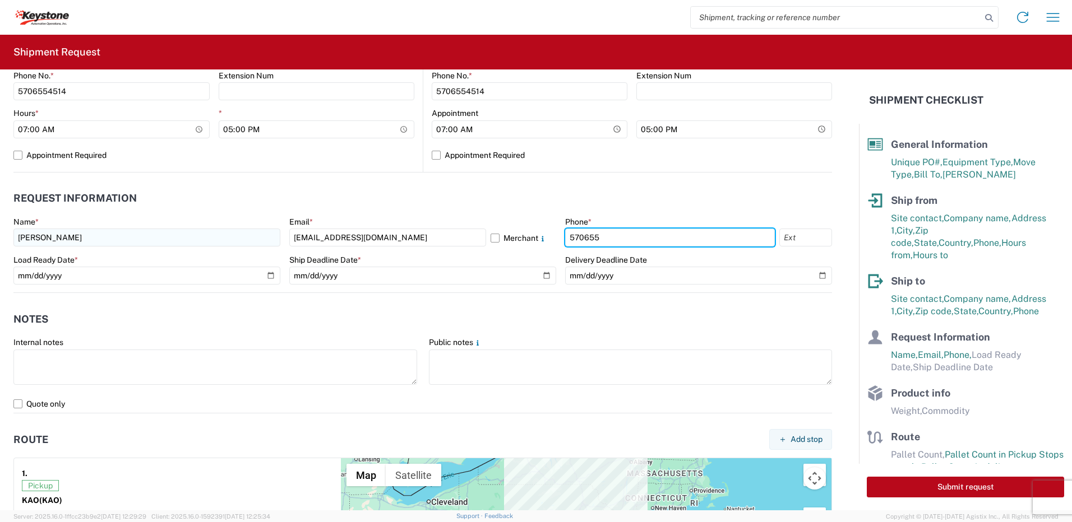
type input "5706554514"
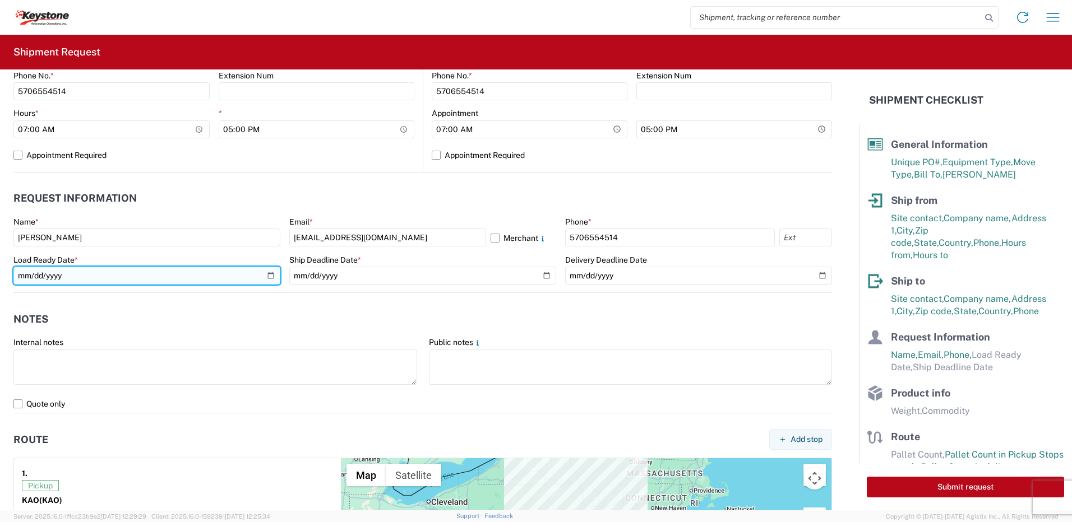
click at [268, 275] on input "date" at bounding box center [146, 276] width 267 height 18
type input "[DATE]"
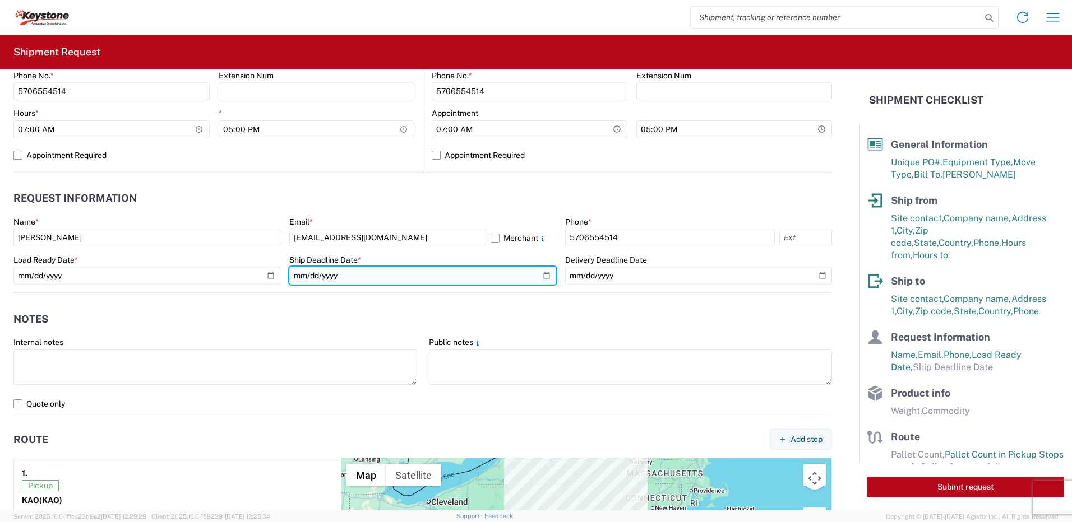
click at [538, 279] on input "date" at bounding box center [422, 276] width 267 height 18
type input "[DATE]"
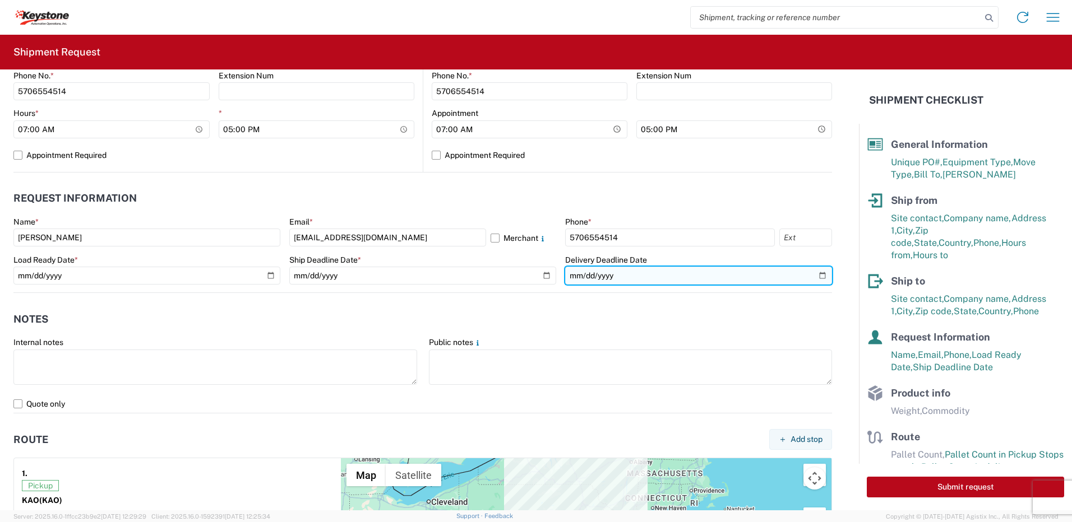
click at [815, 274] on input "date" at bounding box center [698, 276] width 267 height 18
type input "[DATE]"
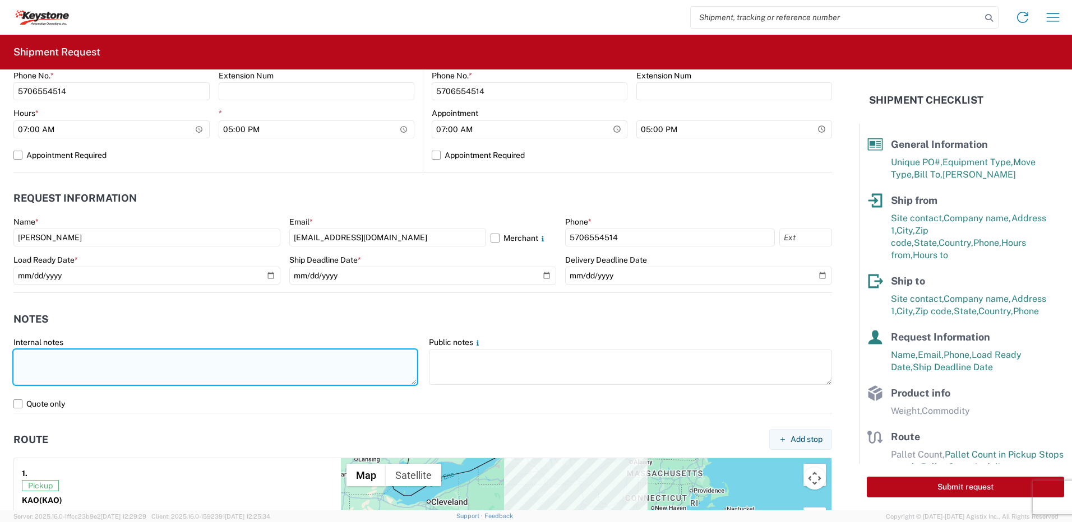
click at [97, 358] on textarea at bounding box center [215, 367] width 404 height 35
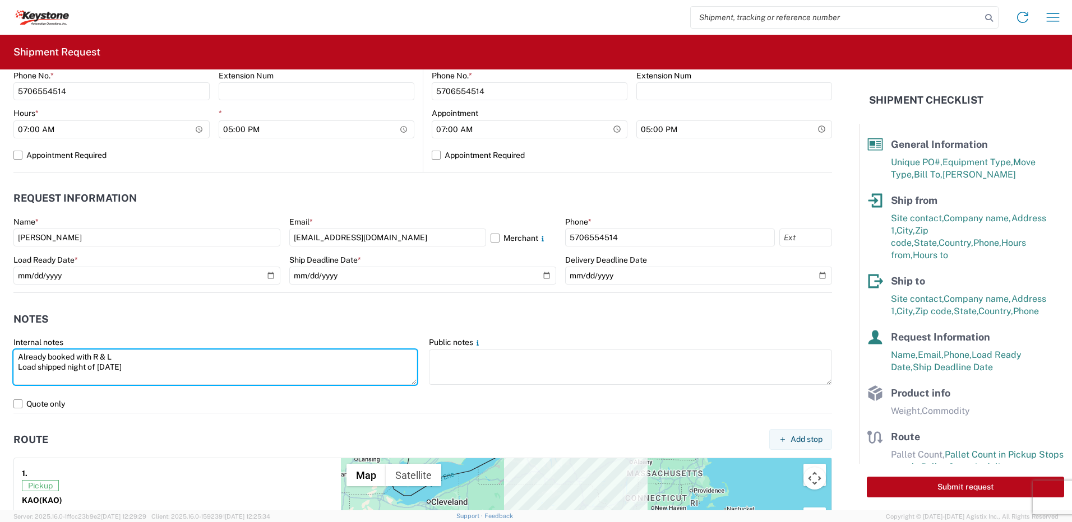
type textarea "Already booked with R & L Load shipped night of [DATE]"
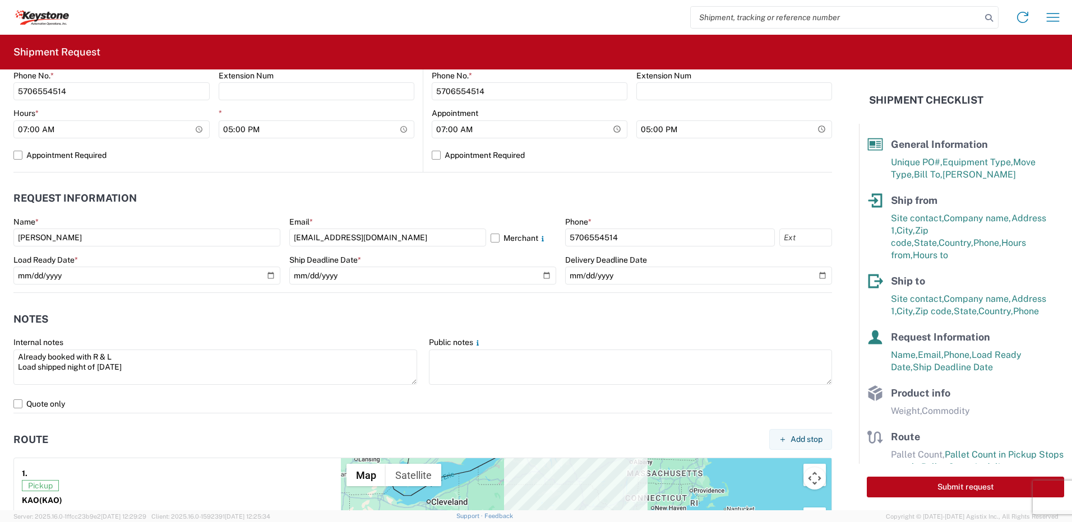
click at [182, 322] on header "Notes" at bounding box center [422, 319] width 818 height 25
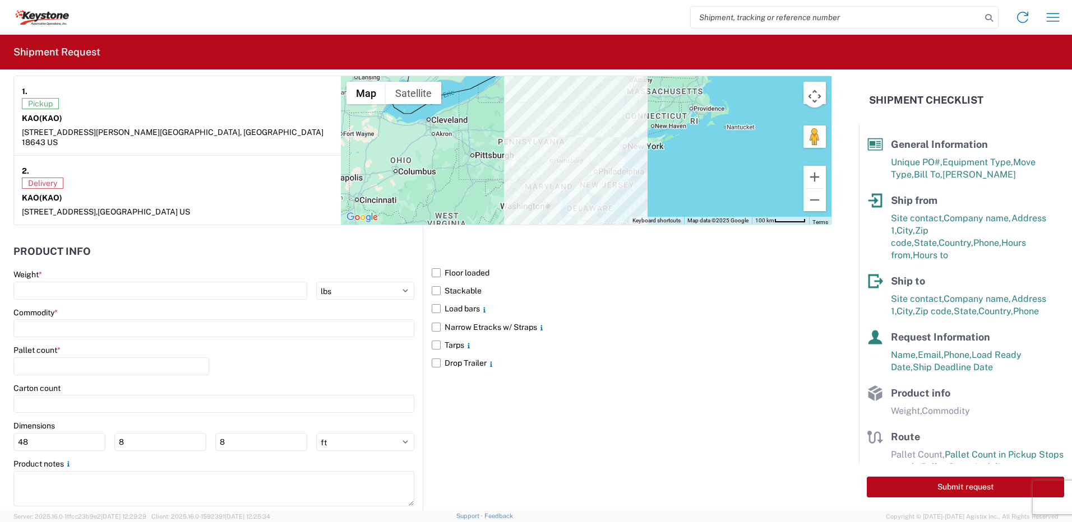
scroll to position [897, 0]
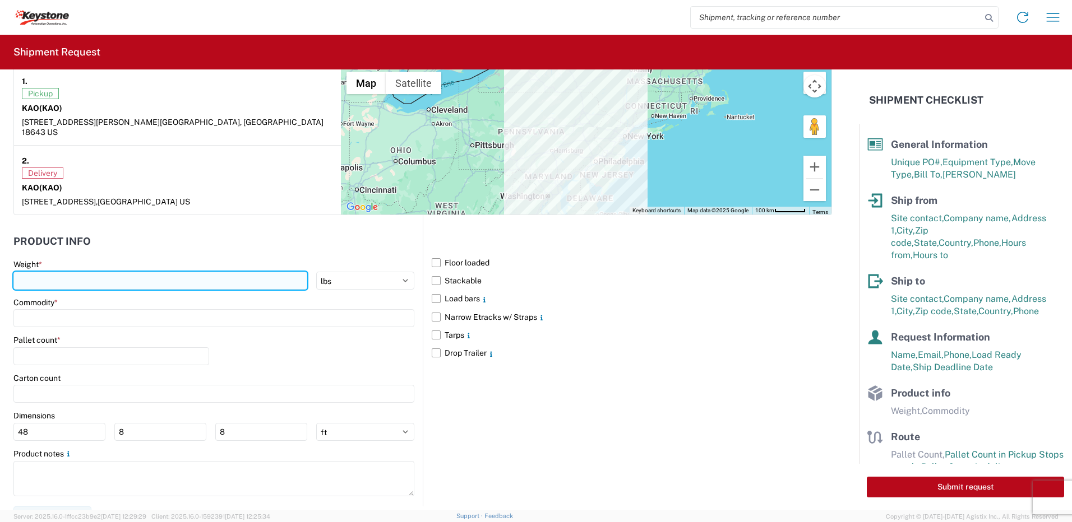
click at [80, 272] on input "number" at bounding box center [160, 281] width 294 height 18
type input "28000"
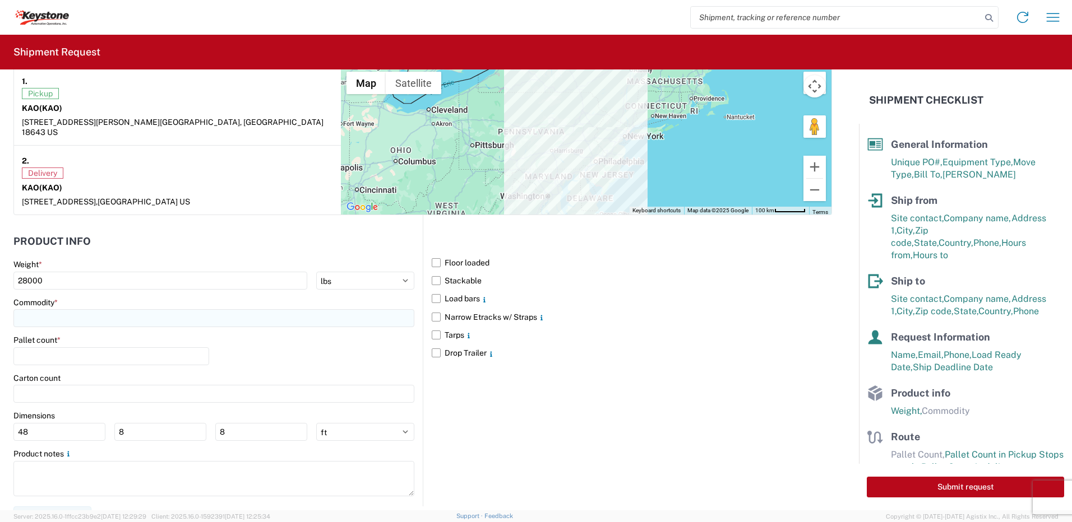
click at [50, 314] on input at bounding box center [213, 318] width 401 height 18
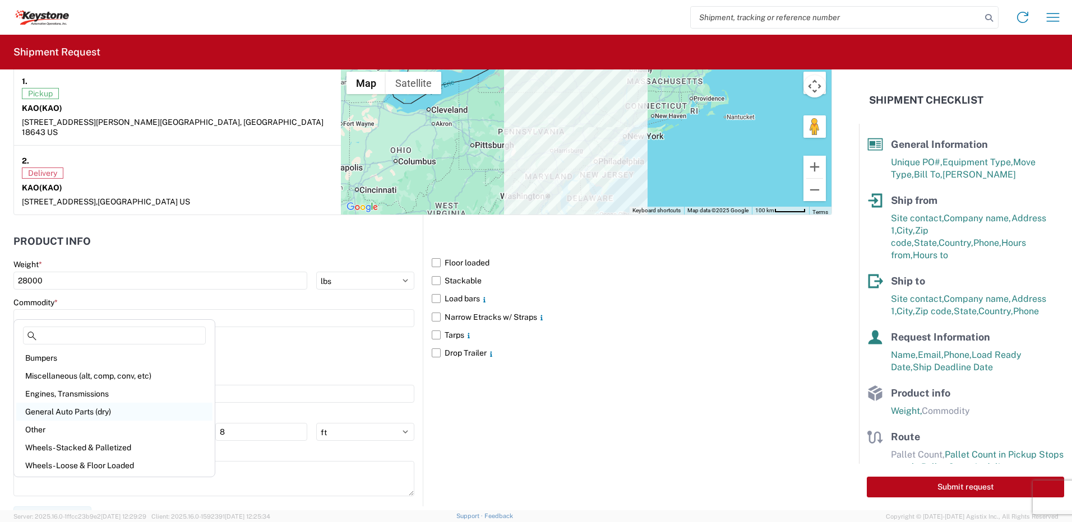
click at [60, 407] on div "General Auto Parts (dry)" at bounding box center [114, 412] width 196 height 18
type input "General Auto Parts (dry)"
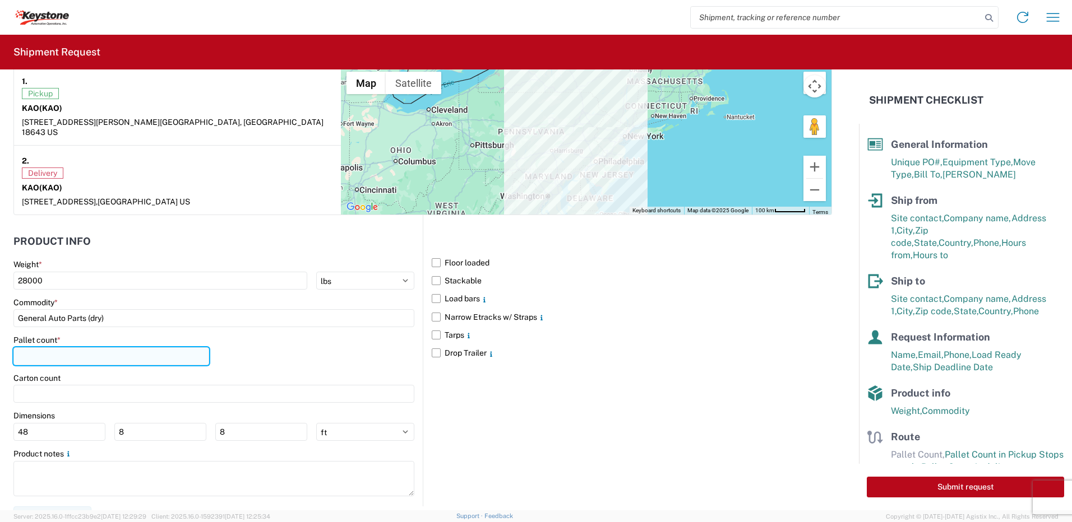
click at [59, 349] on input "number" at bounding box center [111, 357] width 196 height 18
type input "20"
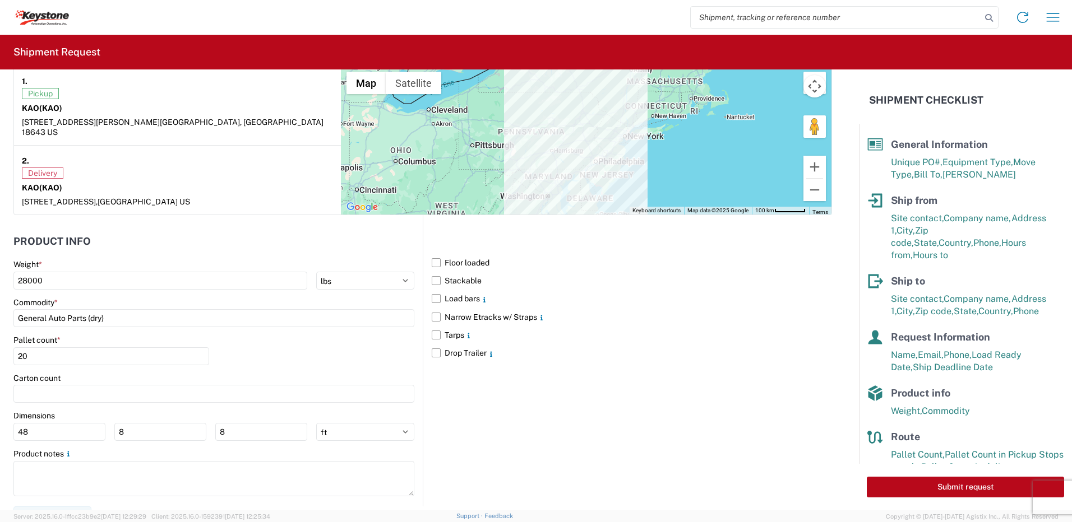
click at [284, 347] on div "Pallet count * 20" at bounding box center [213, 354] width 401 height 38
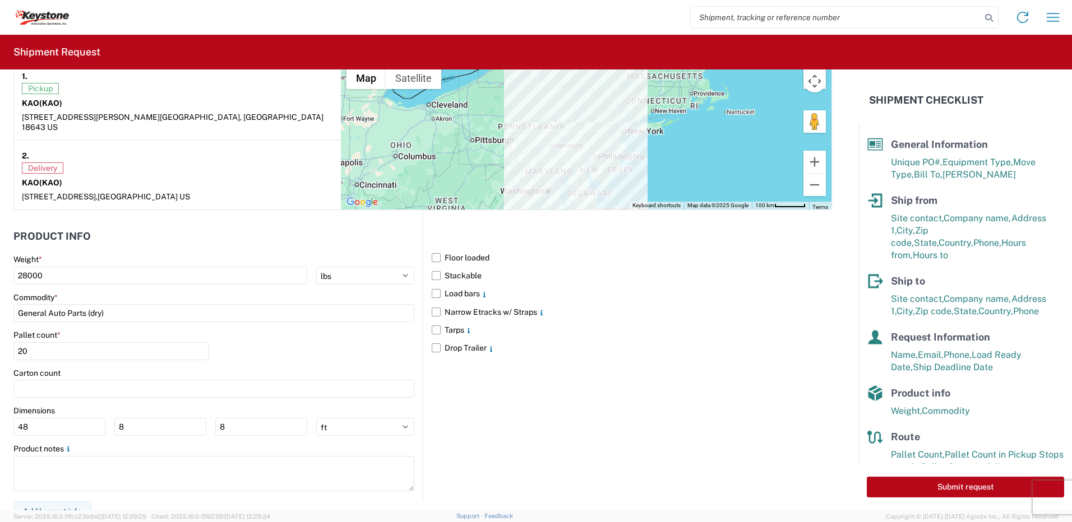
scroll to position [904, 0]
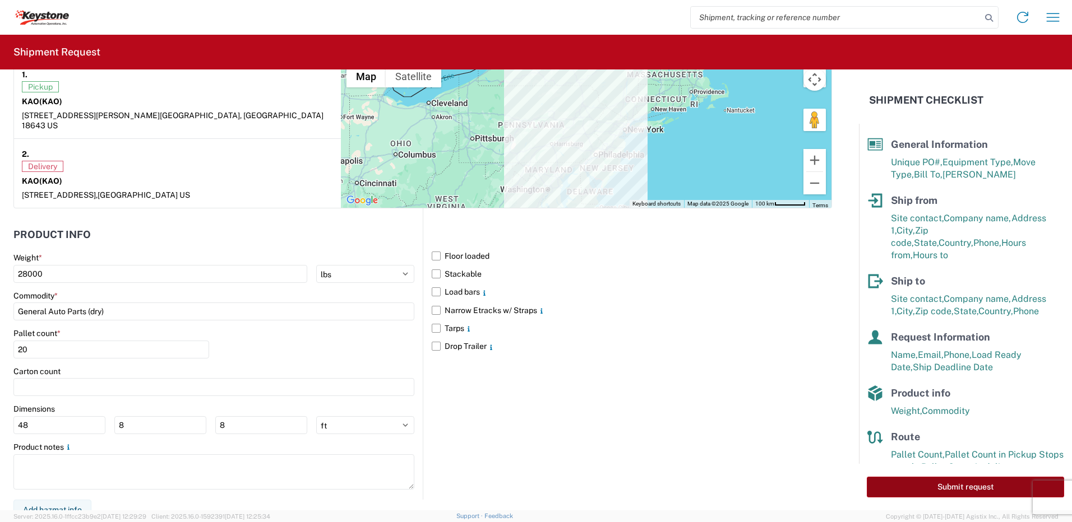
click at [966, 488] on button "Submit request" at bounding box center [965, 487] width 197 height 21
select select "US"
